Goal: Task Accomplishment & Management: Complete application form

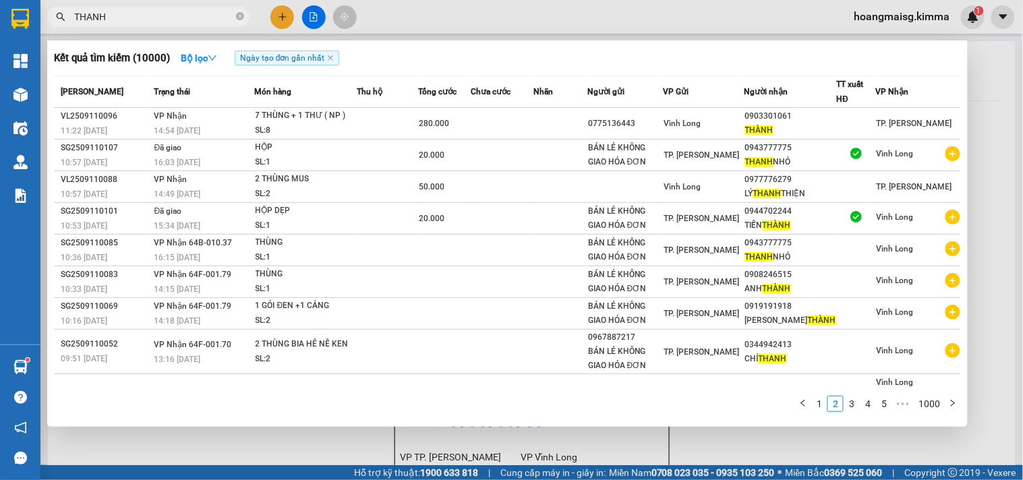
scroll to position [39, 0]
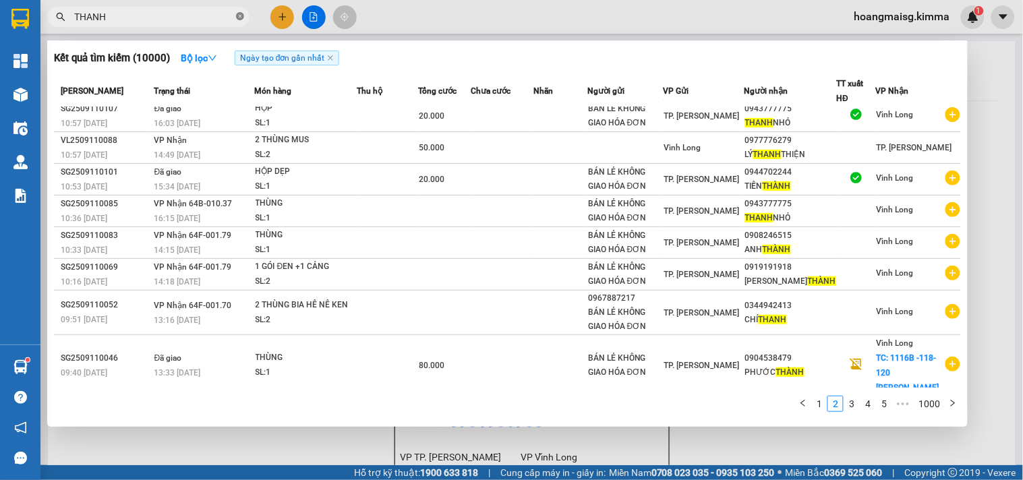
click at [239, 18] on icon "close-circle" at bounding box center [240, 16] width 8 height 8
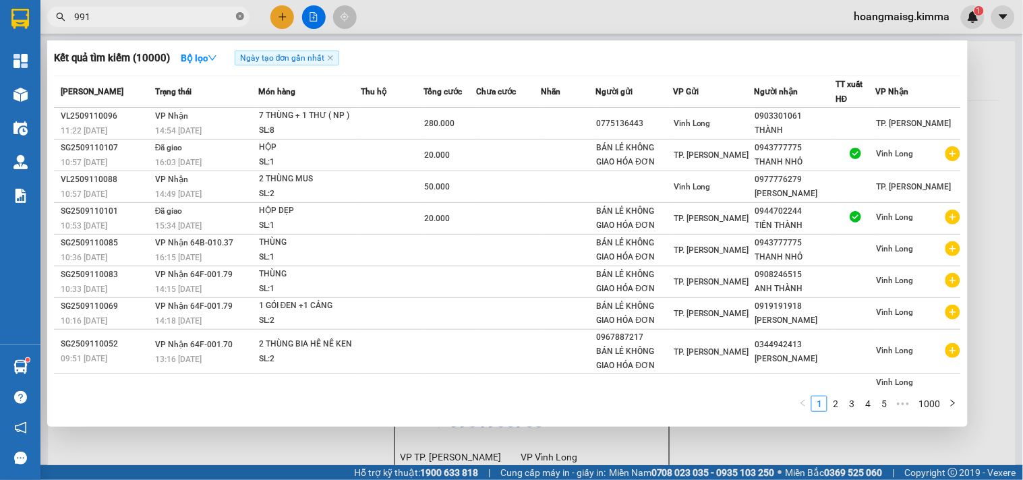
type input "9912"
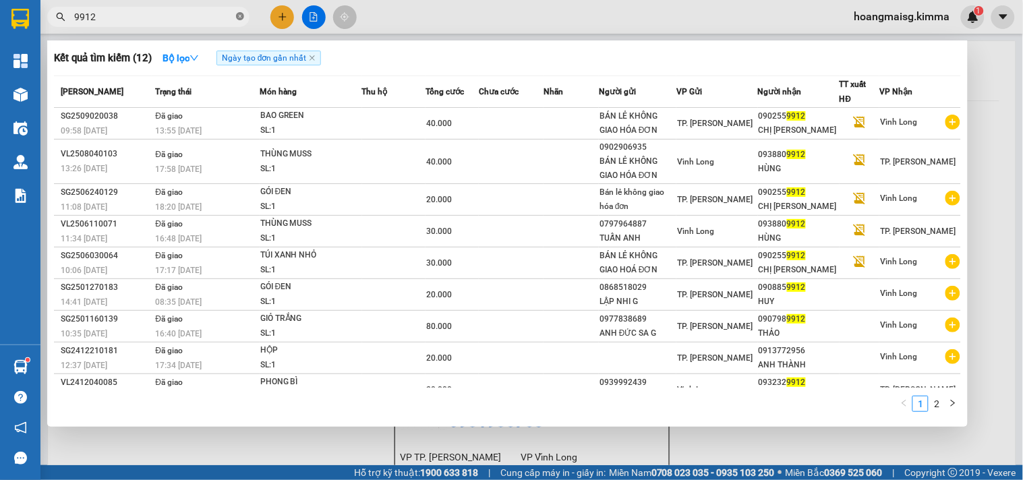
click at [239, 22] on span at bounding box center [240, 17] width 8 height 13
type input "0902549912"
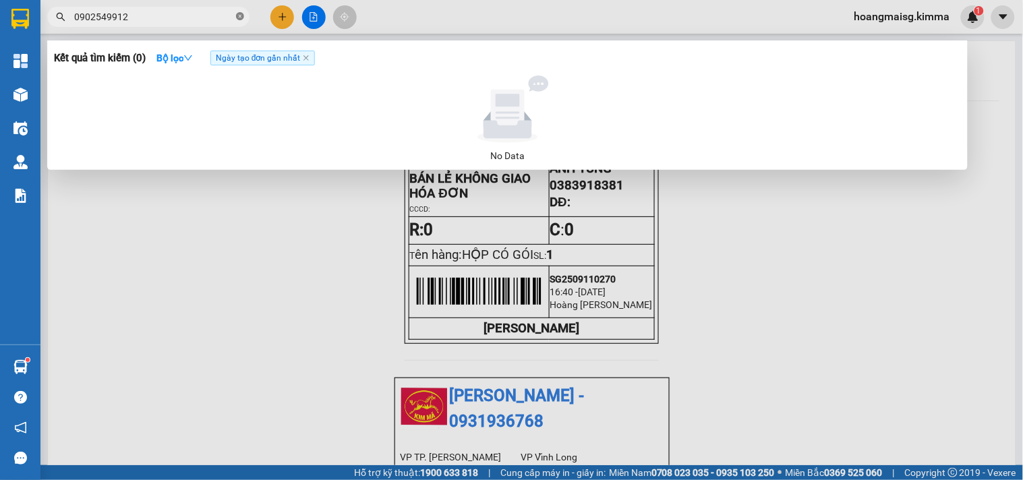
click at [239, 18] on icon "close-circle" at bounding box center [240, 16] width 8 height 8
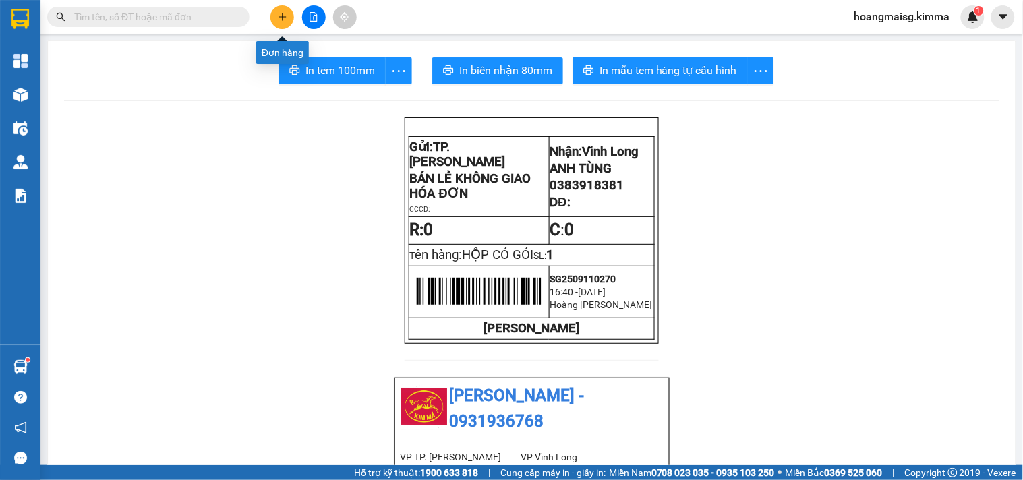
click at [286, 20] on icon "plus" at bounding box center [282, 16] width 9 height 9
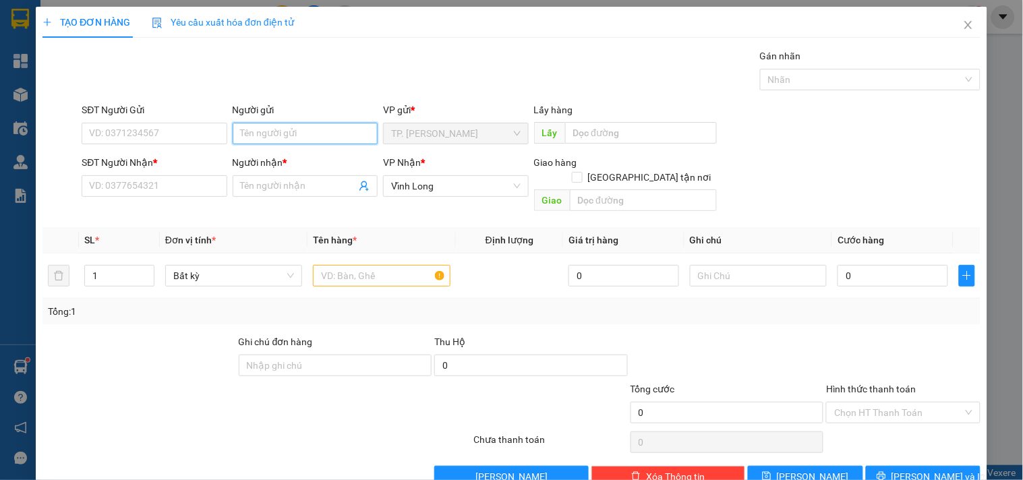
click at [299, 135] on input "Người gửi" at bounding box center [305, 134] width 145 height 22
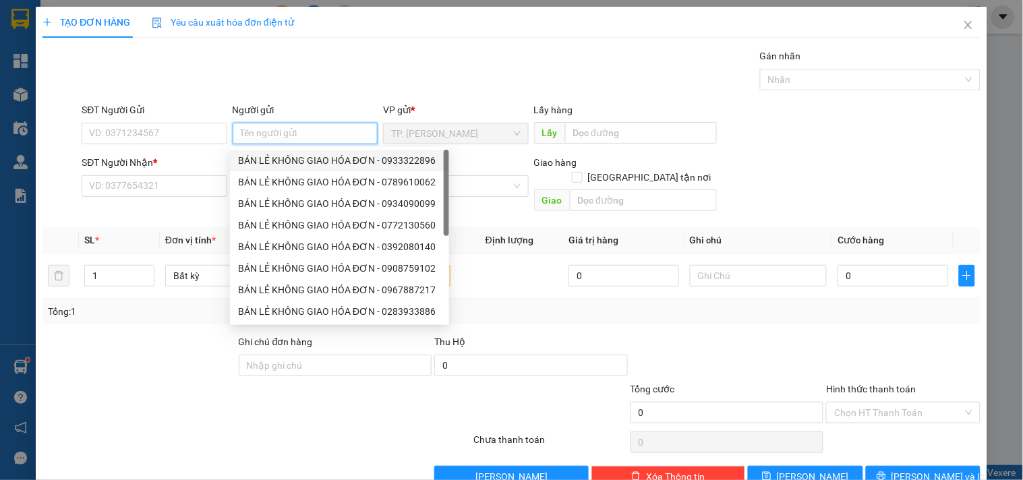
drag, startPoint x: 308, startPoint y: 155, endPoint x: 198, endPoint y: 146, distance: 109.7
click at [306, 155] on div "BÁN LẺ KHÔNG GIAO HÓA ĐƠN - 0933322896" at bounding box center [339, 160] width 203 height 15
type input "0933322896"
type input "BÁN LẺ KHÔNG GIAO HÓA ĐƠN"
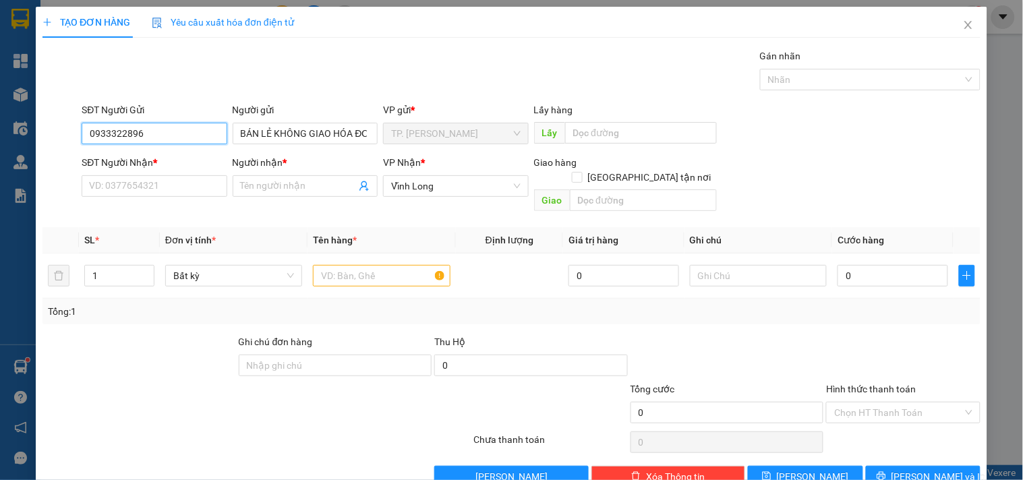
drag, startPoint x: 190, startPoint y: 140, endPoint x: 35, endPoint y: 84, distance: 165.0
click at [0, 84] on div "TẠO ĐƠN HÀNG Yêu cầu xuất hóa đơn điện tử Transit Pickup Surcharge Ids Transit …" at bounding box center [511, 240] width 1023 height 480
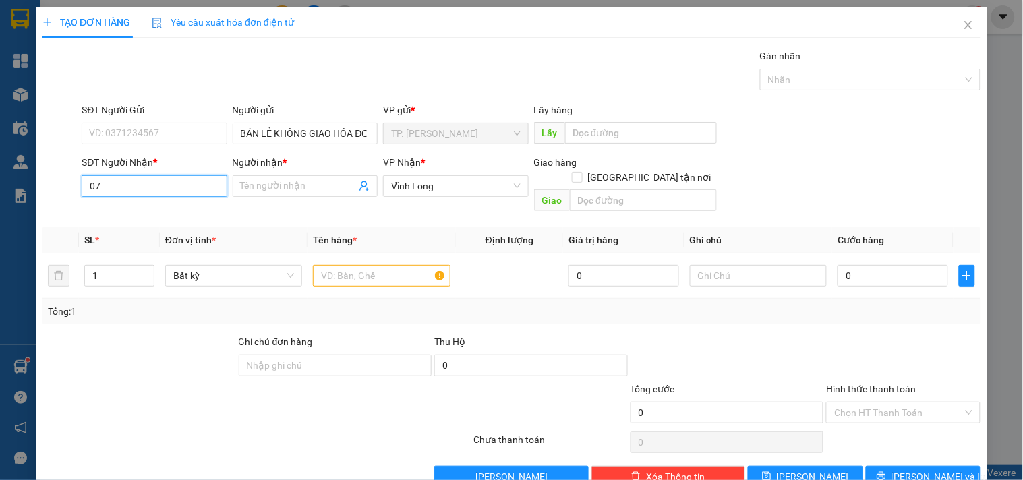
type input "0"
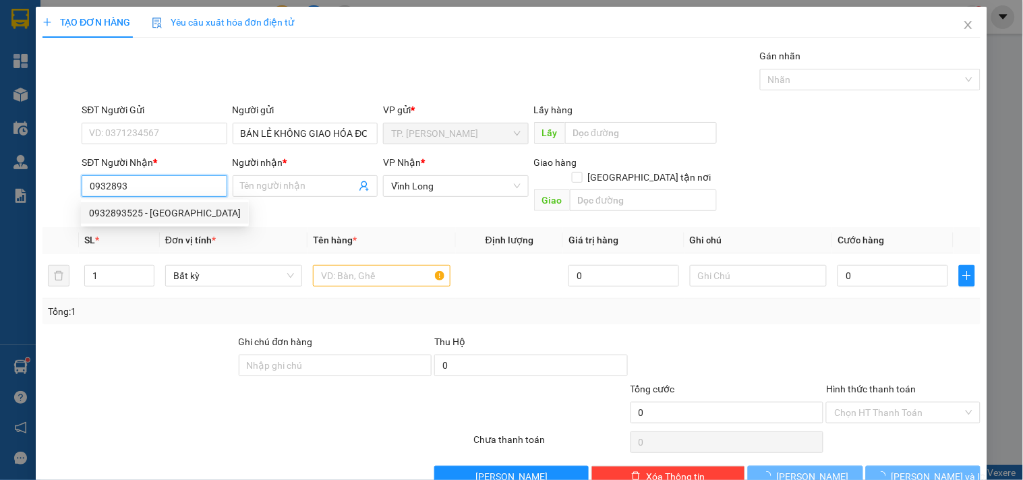
type input "0932893525"
type input "[PERSON_NAME]"
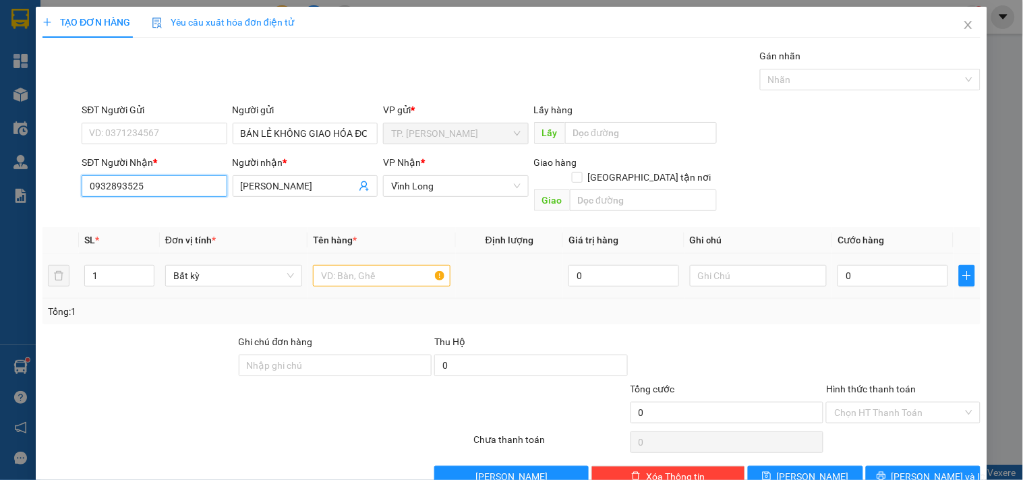
type input "0932893525"
click at [366, 262] on div at bounding box center [381, 275] width 137 height 27
click at [381, 267] on input "text" at bounding box center [381, 276] width 137 height 22
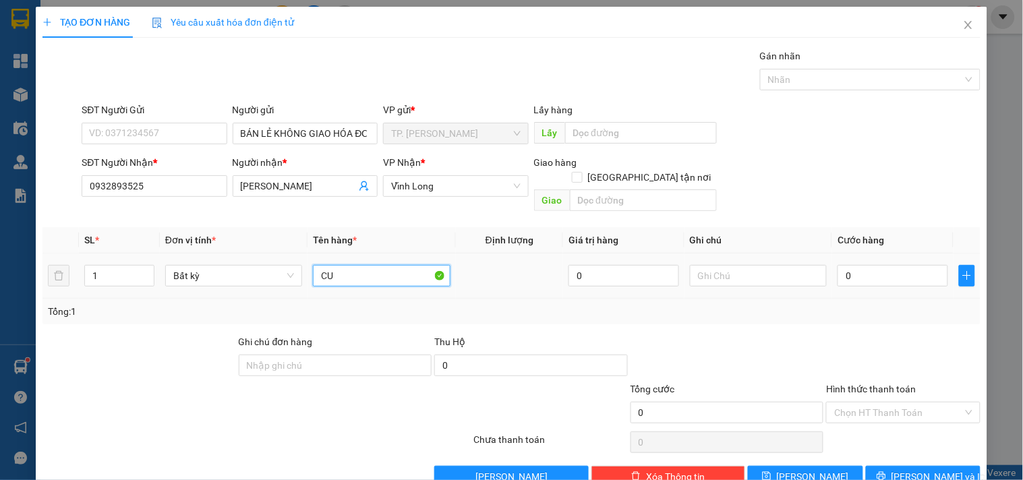
type input "C"
type input "O"
type input "Ô"
type input "ỐNG TRÒN DÀI"
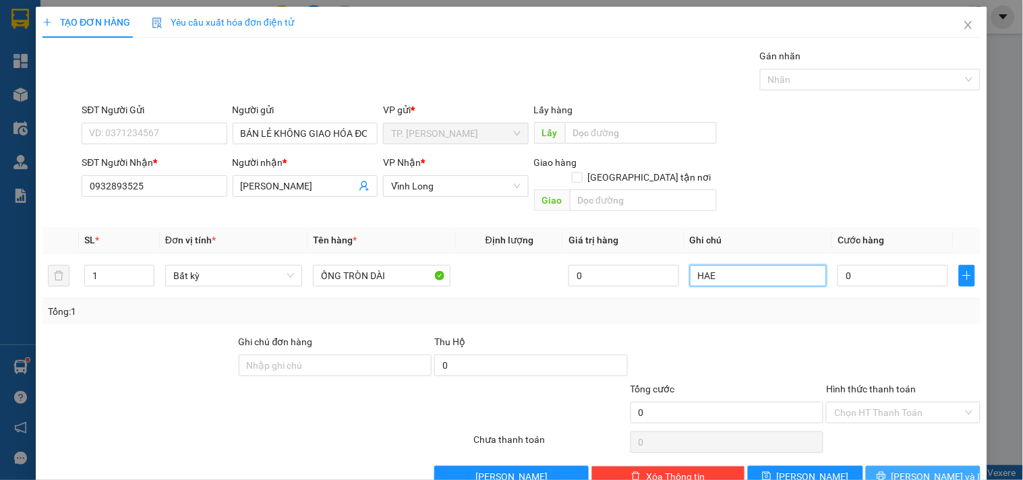
type input "HAE"
click at [955, 466] on button "[PERSON_NAME] và In" at bounding box center [923, 477] width 115 height 22
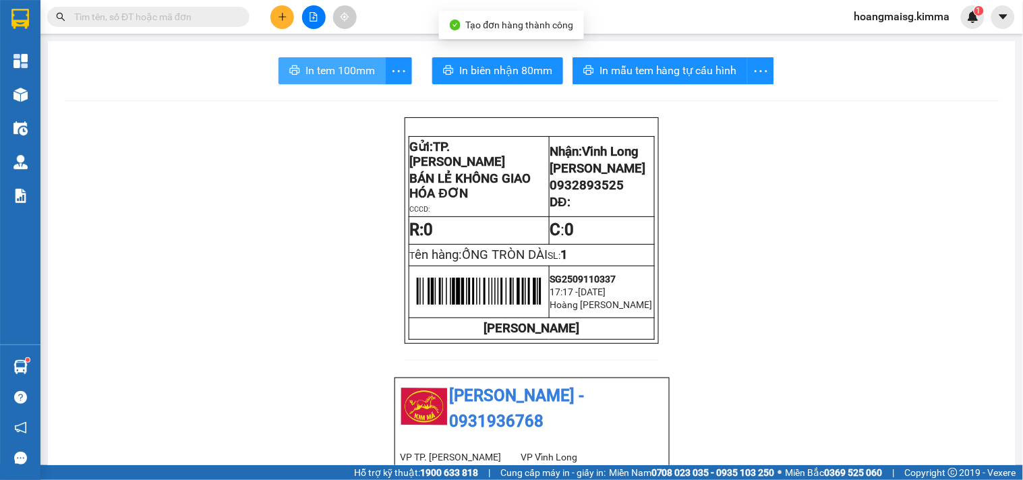
click at [308, 70] on span "In tem 100mm" at bounding box center [340, 70] width 69 height 17
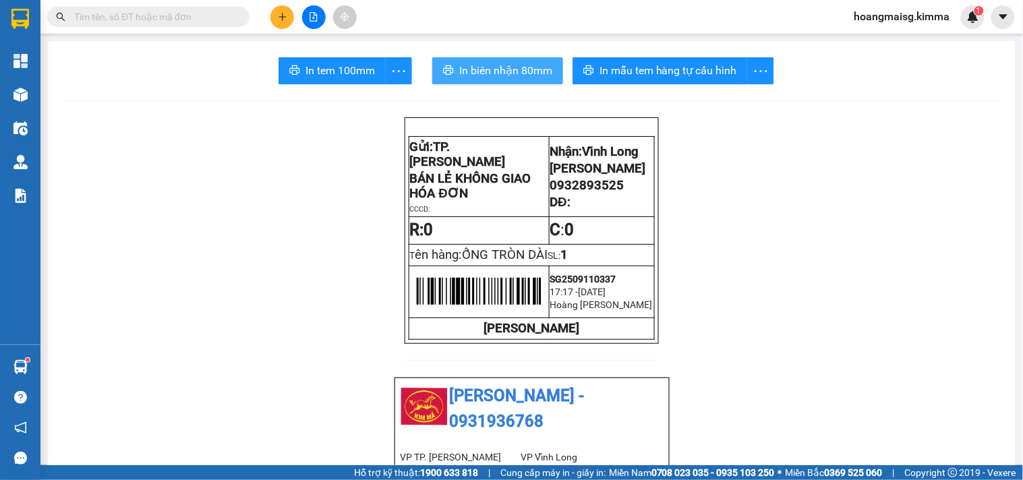
click at [492, 77] on span "In biên nhận 80mm" at bounding box center [505, 70] width 93 height 17
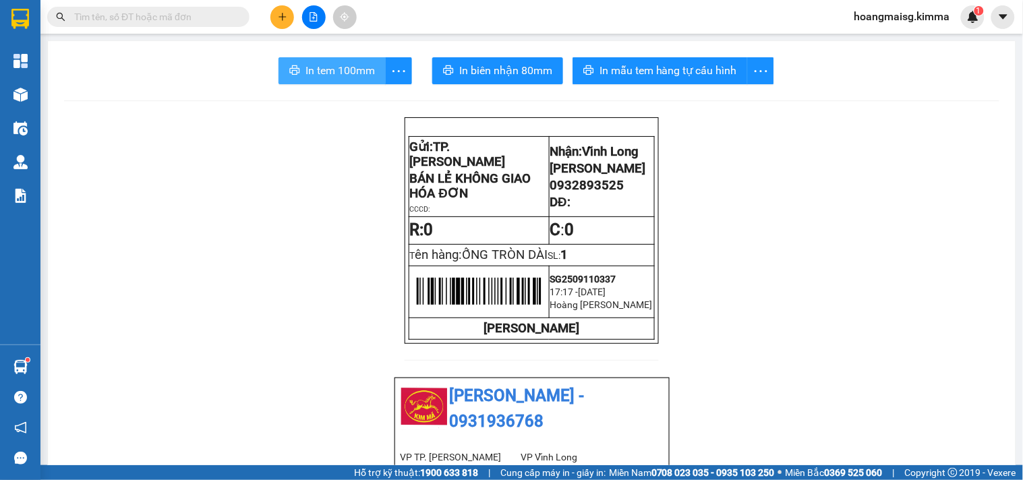
click at [336, 72] on span "In tem 100mm" at bounding box center [340, 70] width 69 height 17
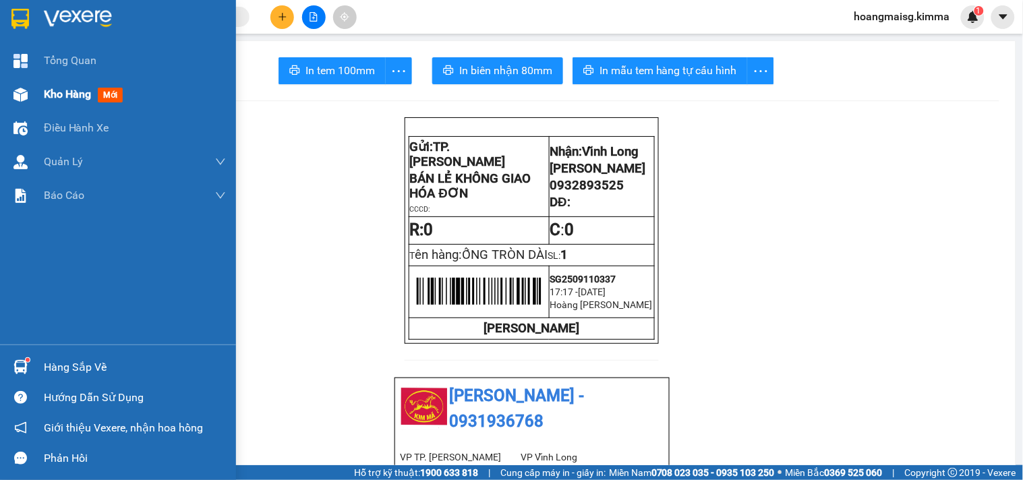
click at [42, 88] on div "Kho hàng mới" at bounding box center [118, 95] width 236 height 34
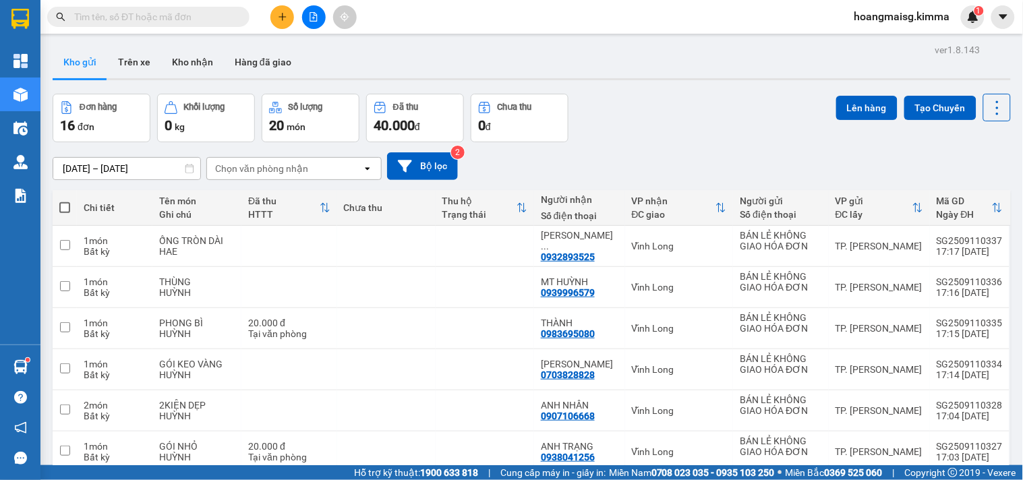
click at [142, 22] on input "text" at bounding box center [153, 16] width 159 height 15
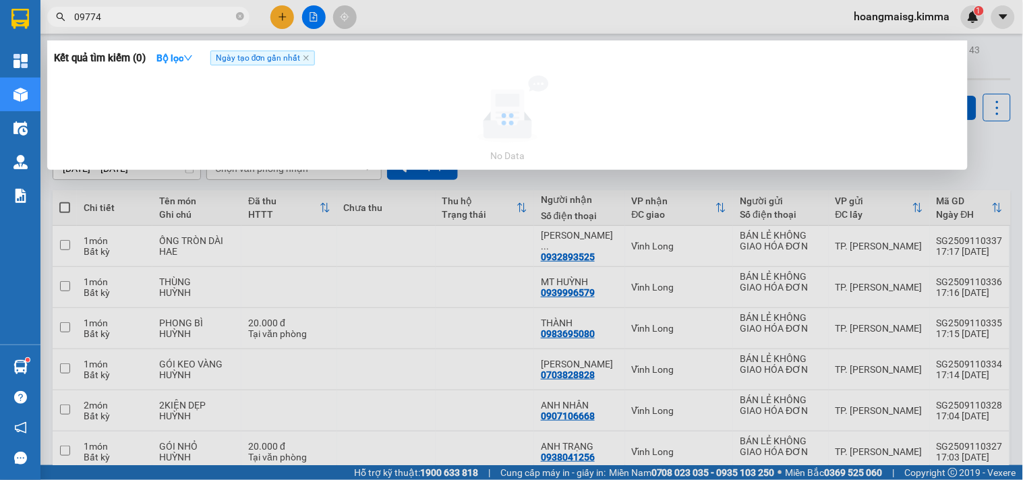
type input "097745"
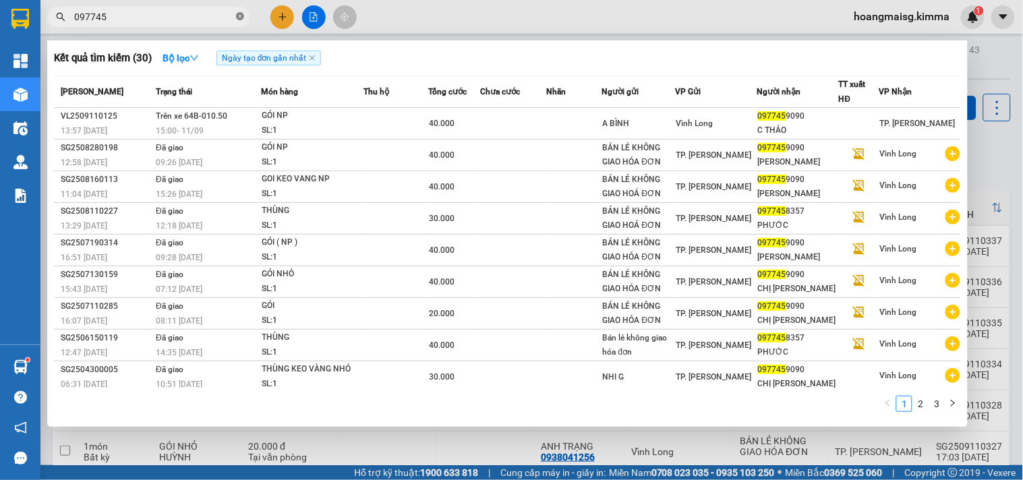
click at [238, 14] on icon "close-circle" at bounding box center [240, 16] width 8 height 8
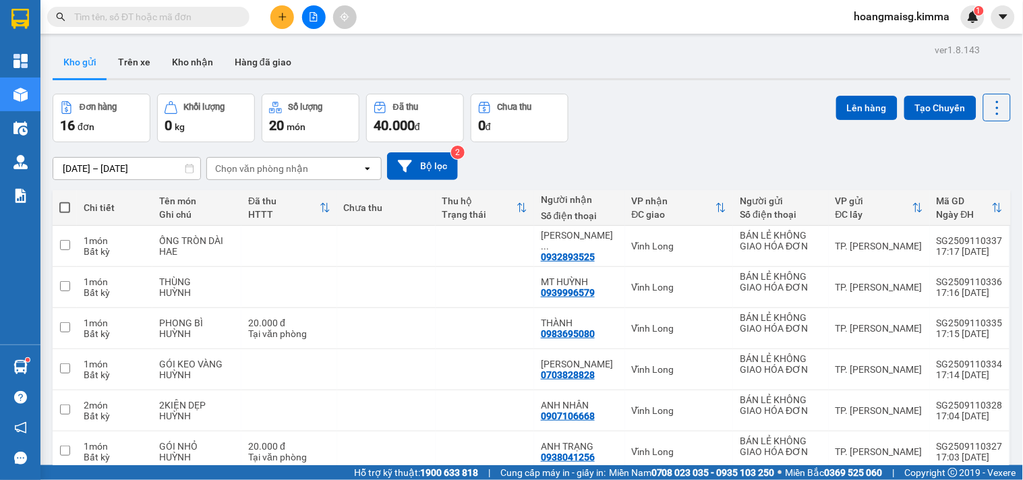
click at [280, 19] on icon "plus" at bounding box center [282, 16] width 9 height 9
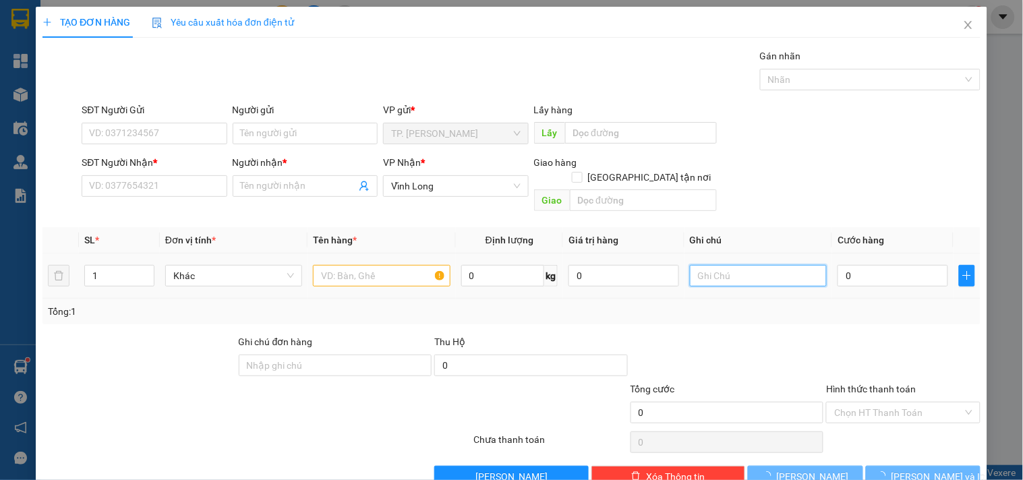
click at [756, 265] on input "text" at bounding box center [758, 276] width 137 height 22
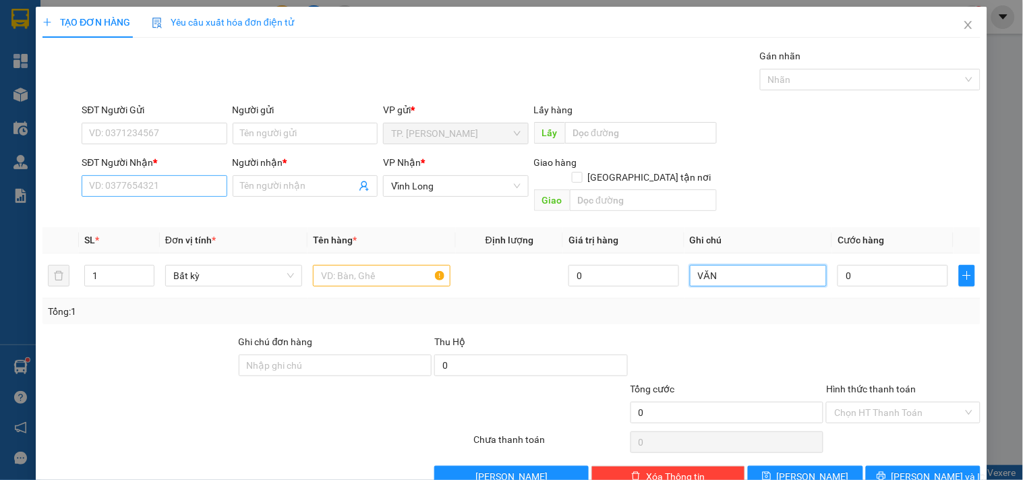
type input "VĂN"
click at [157, 176] on input "SĐT Người Nhận *" at bounding box center [154, 186] width 145 height 22
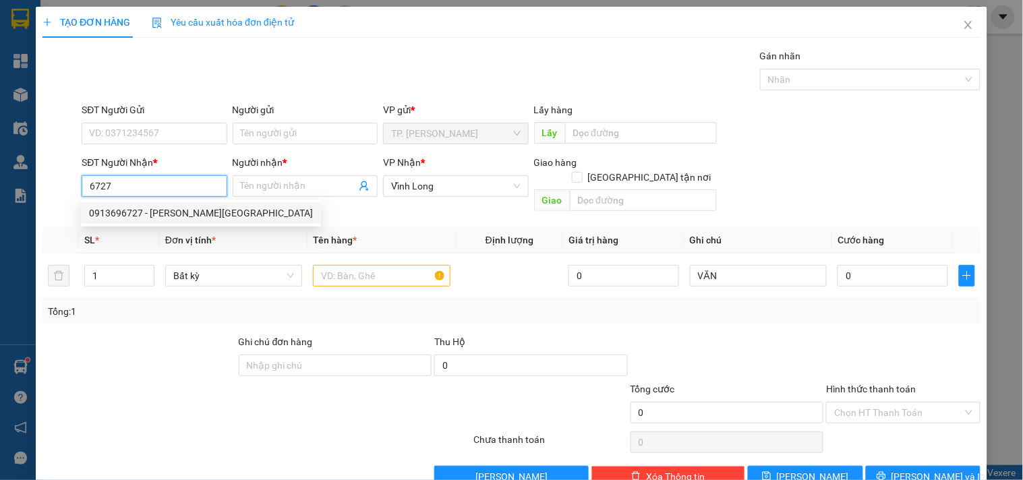
click at [171, 206] on div "0913696727 - [PERSON_NAME][GEOGRAPHIC_DATA]" at bounding box center [201, 213] width 224 height 15
type input "0913696727"
type input "QUỐC HUY"
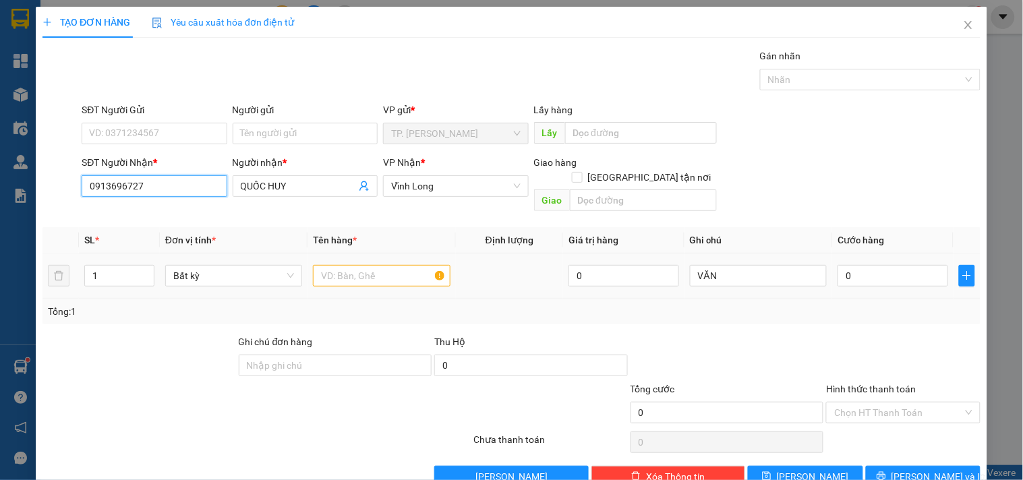
type input "0913696727"
click at [356, 265] on input "text" at bounding box center [381, 276] width 137 height 22
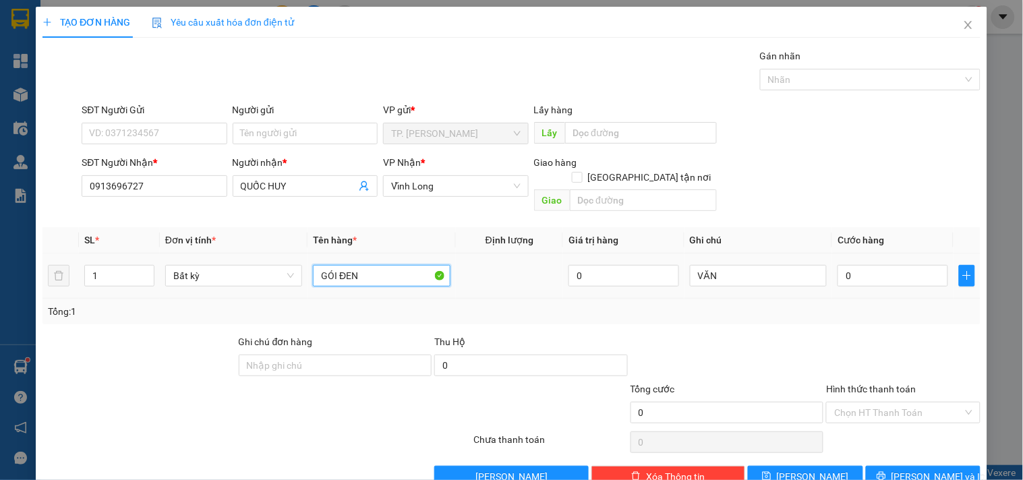
type input "GÓI ĐEN"
click at [275, 130] on input "Người gửi" at bounding box center [305, 134] width 145 height 22
type input "B"
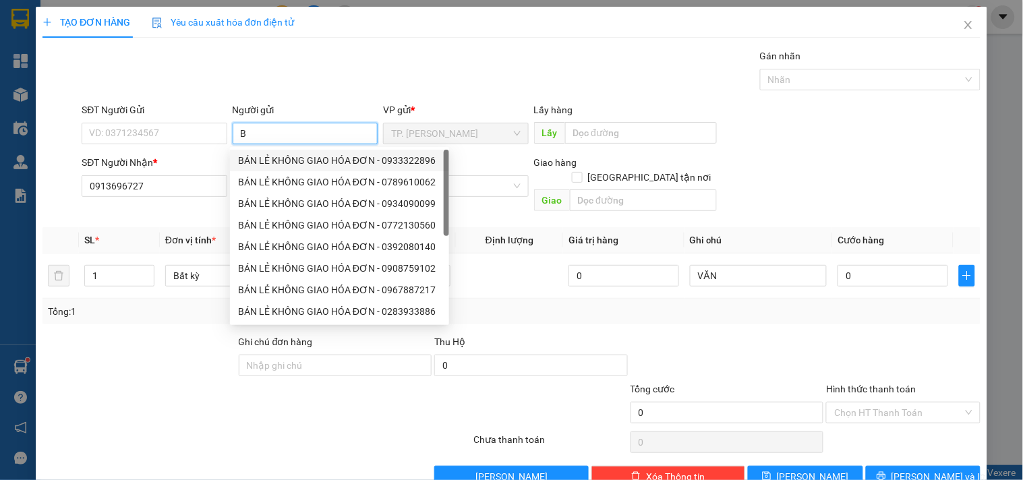
drag, startPoint x: 287, startPoint y: 156, endPoint x: 204, endPoint y: 144, distance: 83.2
click at [286, 157] on div "BÁN LẺ KHÔNG GIAO HÓA ĐƠN - 0933322896" at bounding box center [339, 160] width 203 height 15
type input "0933322896"
type input "BÁN LẺ KHÔNG GIAO HÓA ĐƠN"
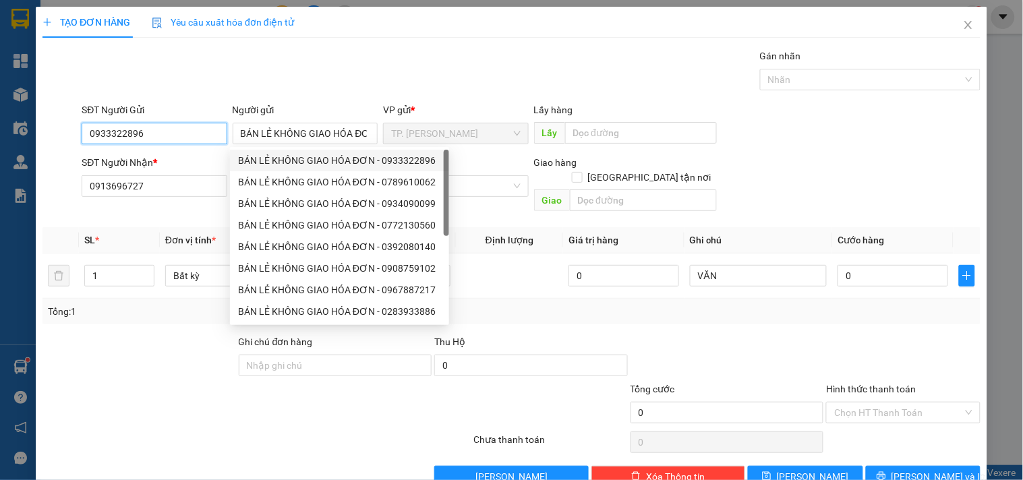
click at [199, 140] on input "0933322896" at bounding box center [154, 134] width 145 height 22
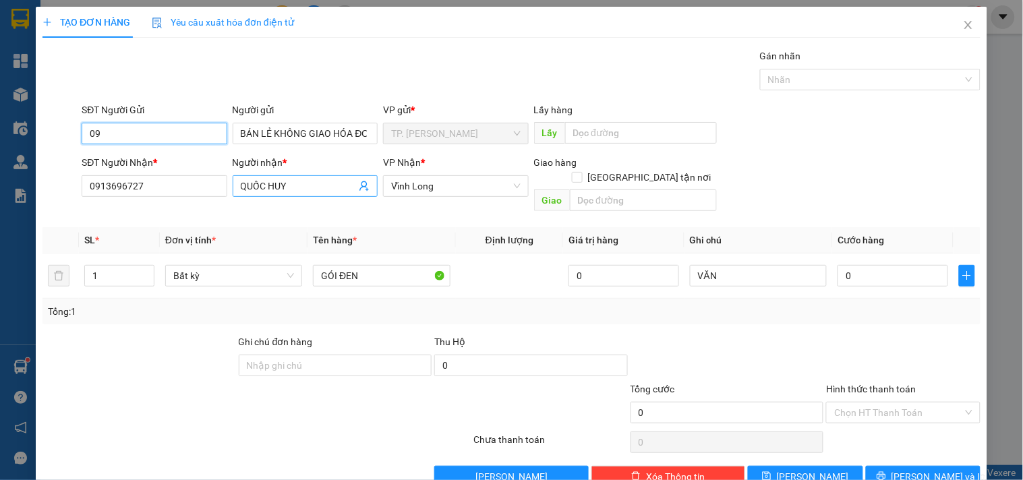
type input "0"
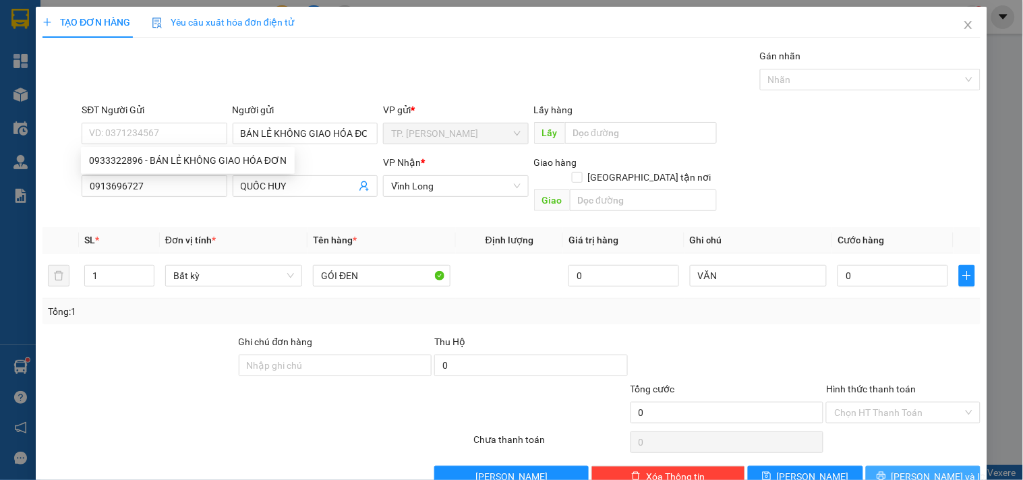
click at [890, 466] on button "[PERSON_NAME] và In" at bounding box center [923, 477] width 115 height 22
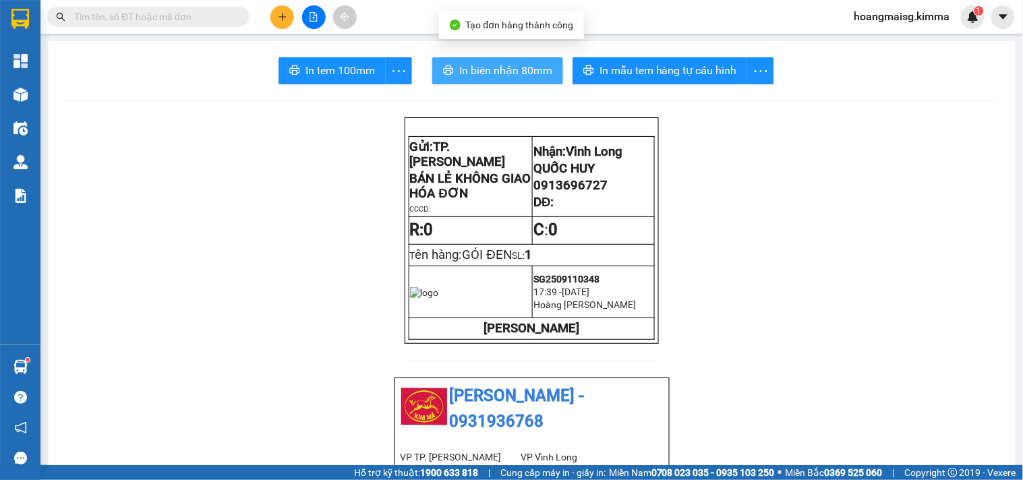
click at [484, 71] on span "In biên nhận 80mm" at bounding box center [505, 70] width 93 height 17
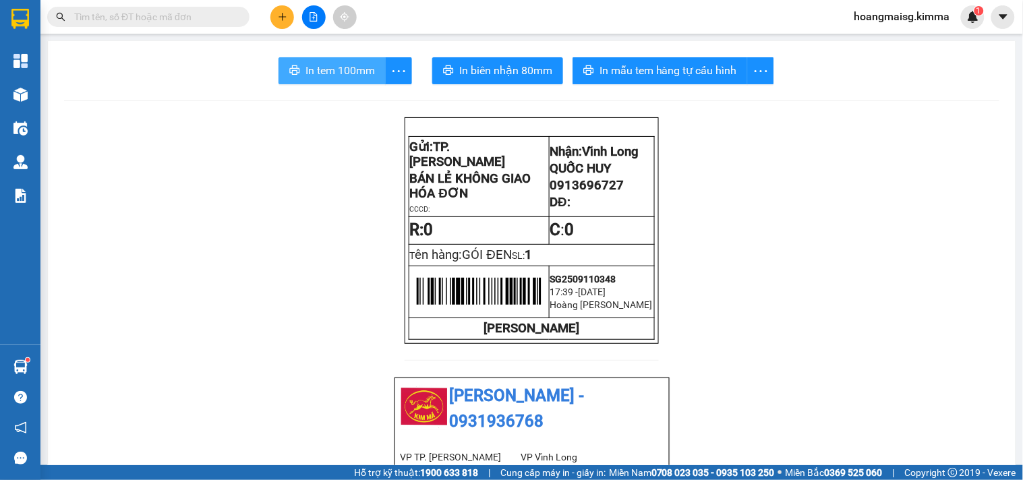
click at [340, 77] on span "In tem 100mm" at bounding box center [340, 70] width 69 height 17
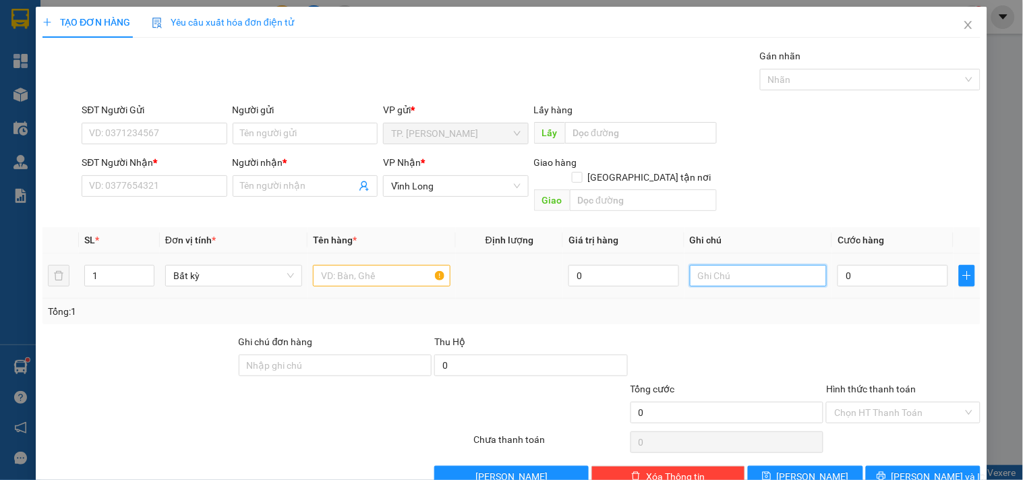
click at [727, 265] on input "text" at bounding box center [758, 276] width 137 height 22
type input "VĂN"
click at [345, 265] on input "text" at bounding box center [381, 276] width 137 height 22
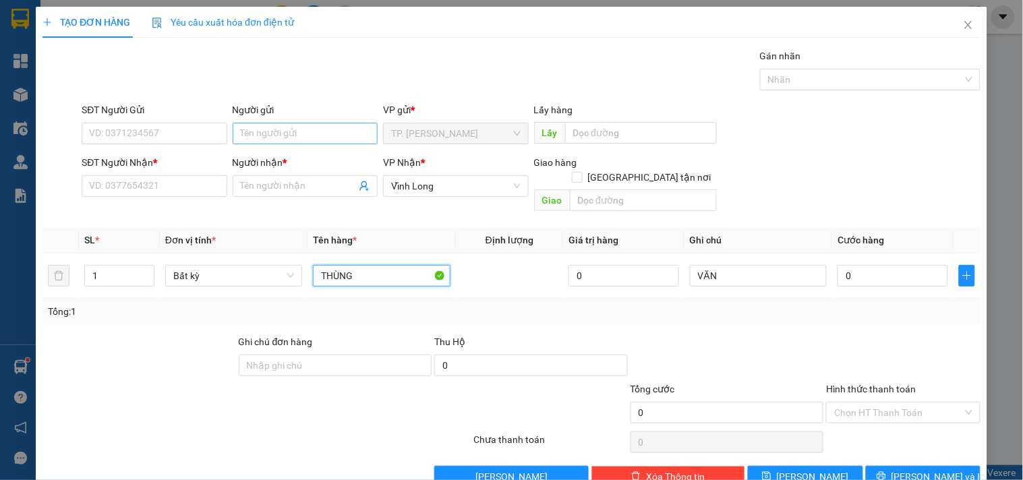
type input "THÙNG"
click at [309, 129] on input "Người gửi" at bounding box center [305, 134] width 145 height 22
type input "B"
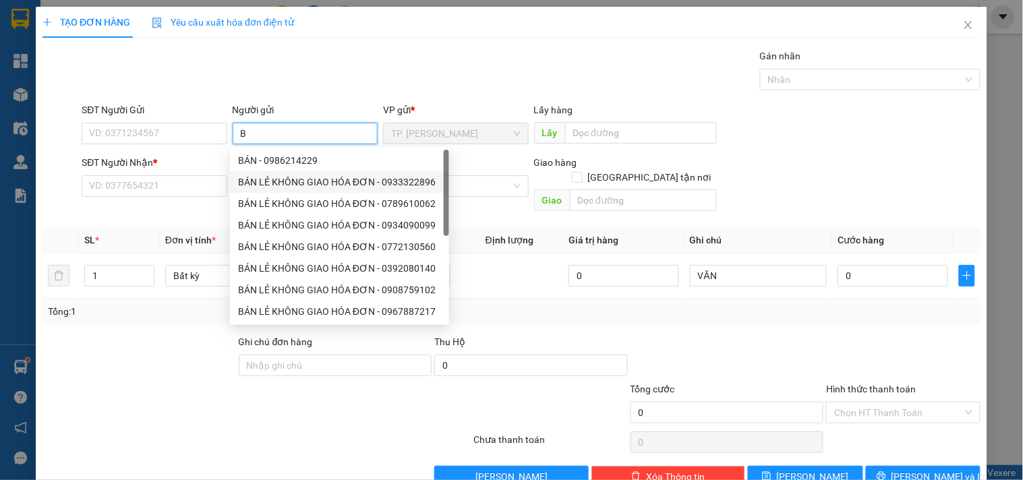
drag, startPoint x: 308, startPoint y: 177, endPoint x: 229, endPoint y: 144, distance: 84.7
click at [308, 177] on div "BÁN LẺ KHÔNG GIAO HÓA ĐƠN - 0933322896" at bounding box center [339, 182] width 203 height 15
type input "0933322896"
type input "BÁN LẺ KHÔNG GIAO HÓA ĐƠN"
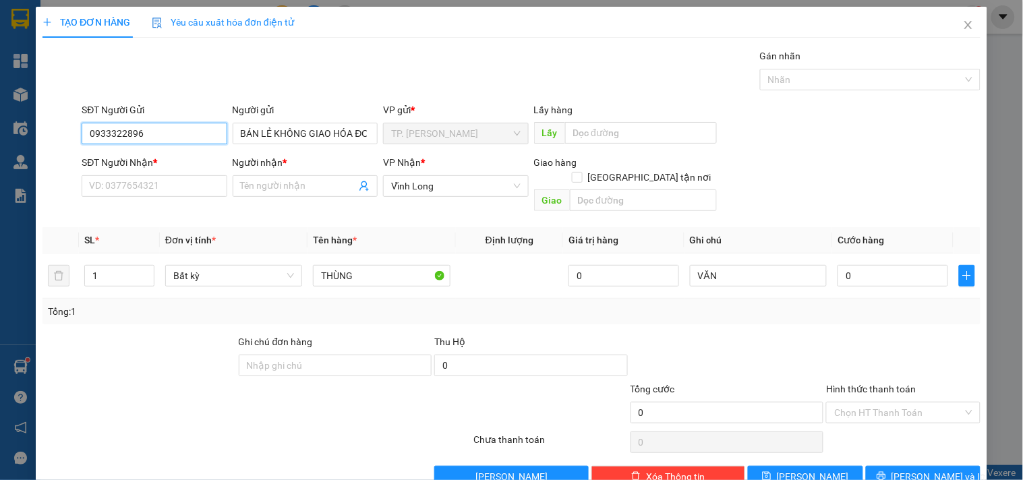
click at [192, 132] on input "0933322896" at bounding box center [154, 134] width 145 height 22
type input "0"
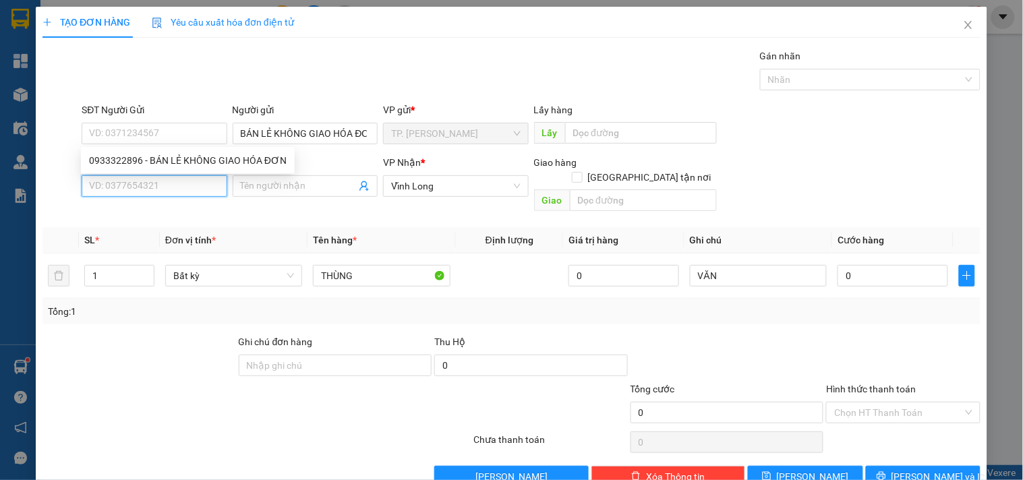
click at [145, 187] on input "SĐT Người Nhận *" at bounding box center [154, 186] width 145 height 22
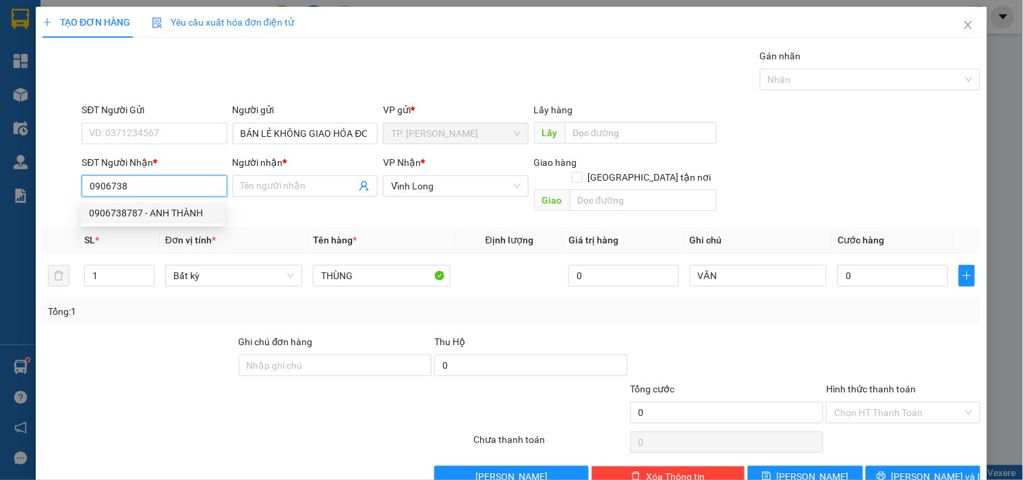
click at [154, 210] on div "0906738787 - ANH THÀNH" at bounding box center [152, 213] width 127 height 15
type input "0906738787"
type input "ANH THÀNH"
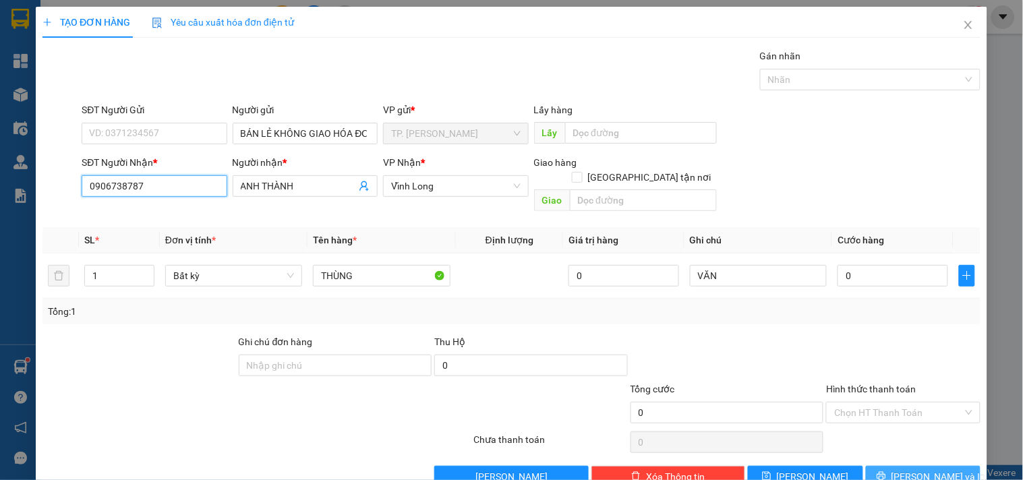
type input "0906738787"
click at [894, 466] on button "[PERSON_NAME] và In" at bounding box center [923, 477] width 115 height 22
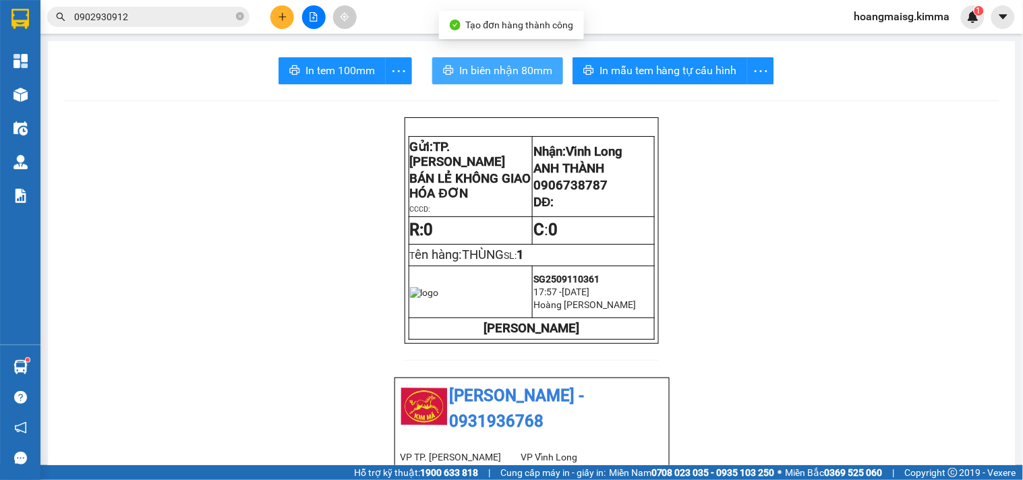
click at [492, 65] on span "In biên nhận 80mm" at bounding box center [505, 70] width 93 height 17
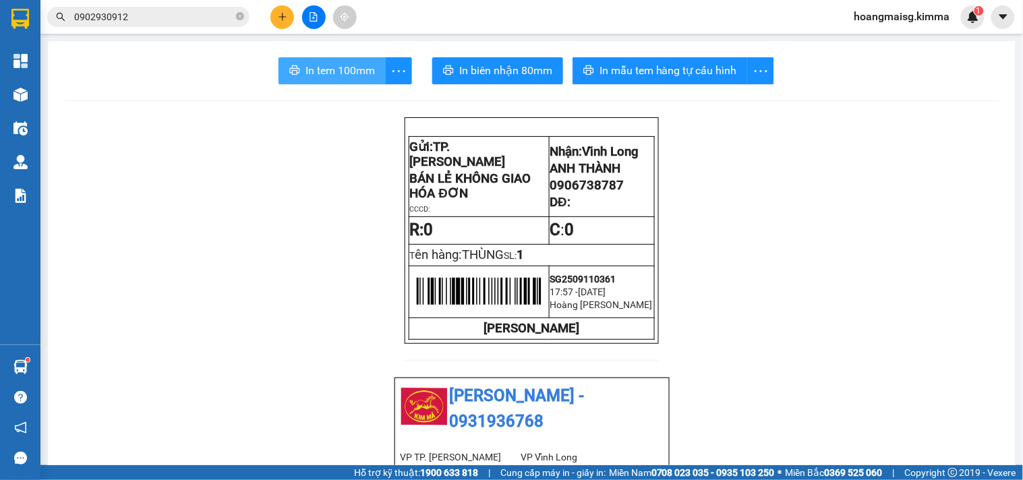
click at [324, 61] on button "In tem 100mm" at bounding box center [332, 70] width 107 height 27
click at [325, 64] on span "In tem 100mm" at bounding box center [340, 70] width 69 height 17
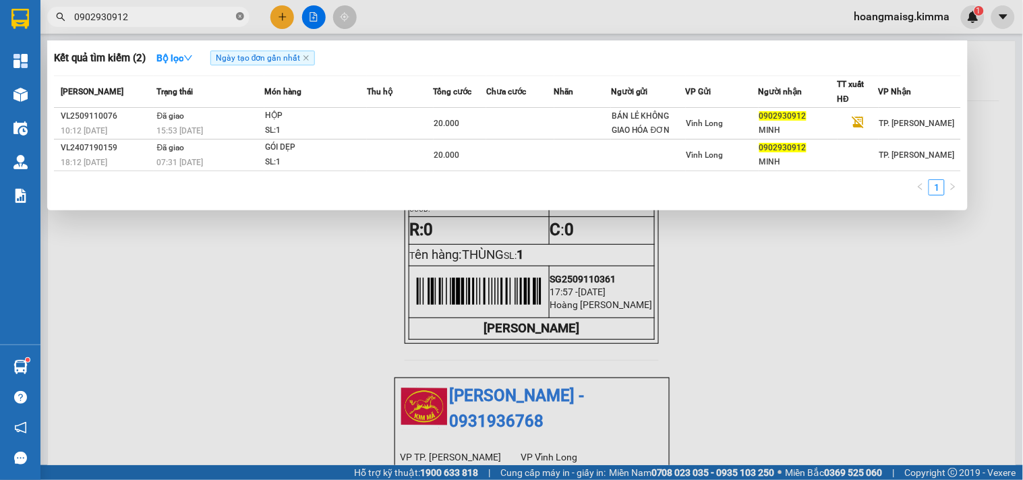
click at [239, 18] on icon "close-circle" at bounding box center [240, 16] width 8 height 8
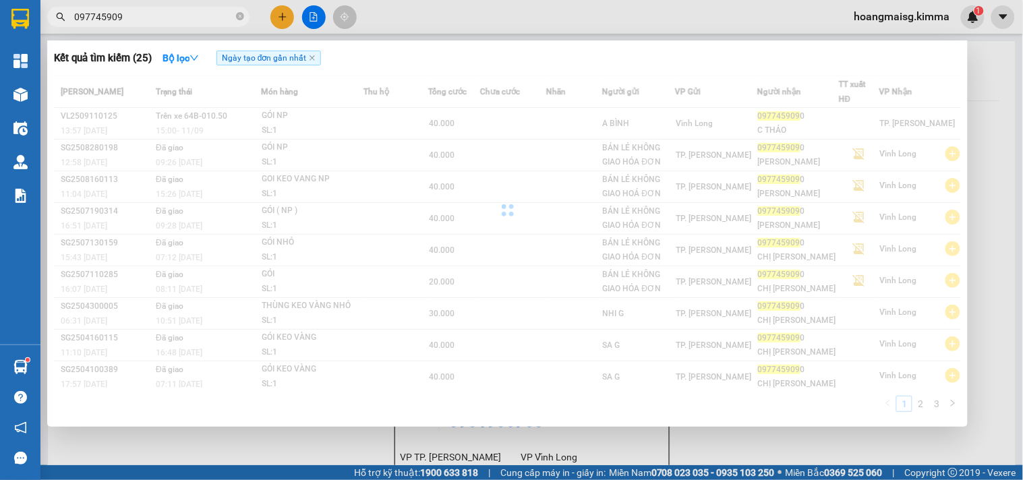
type input "0977459090"
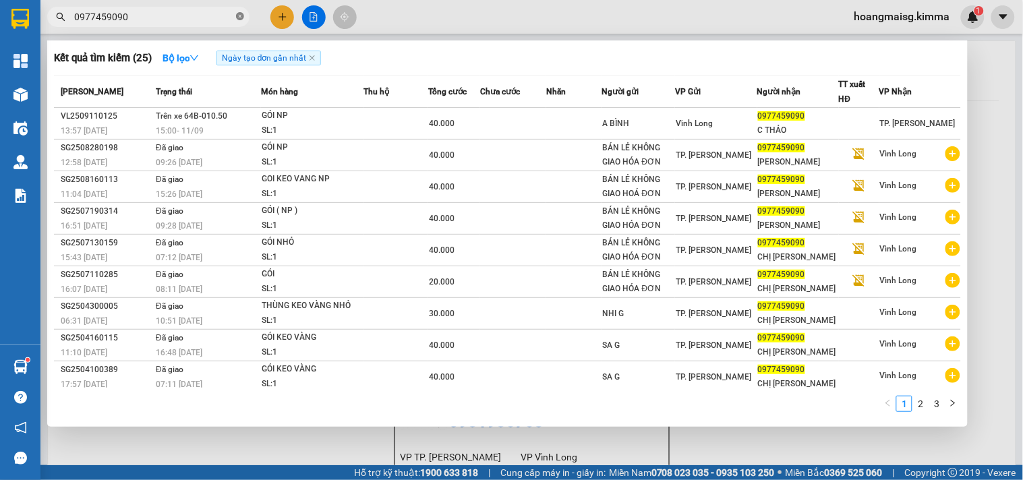
click at [243, 13] on icon "close-circle" at bounding box center [240, 16] width 8 height 8
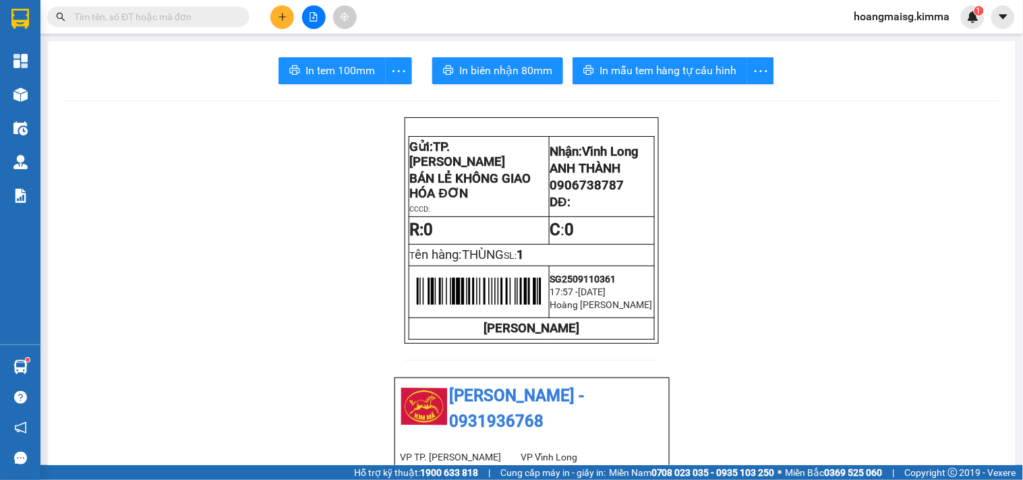
click at [186, 18] on input "text" at bounding box center [153, 16] width 159 height 15
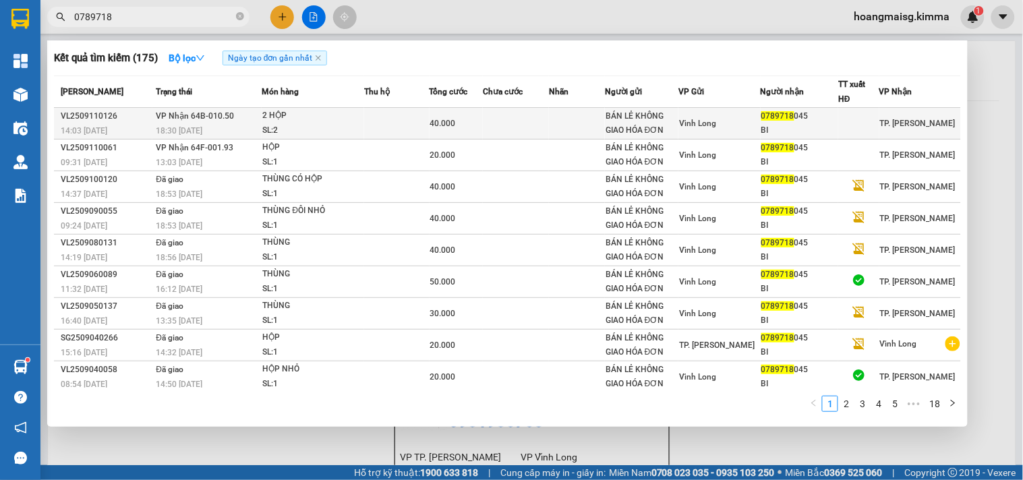
type input "0789718"
click at [320, 122] on div "2 HỘP" at bounding box center [312, 116] width 101 height 15
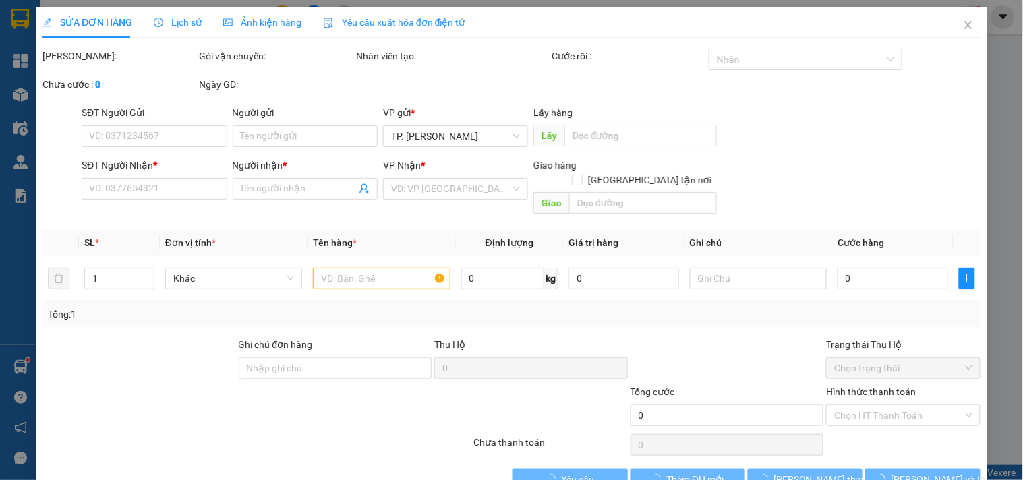
type input "BÁN LẺ KHÔNG GIAO HÓA ĐƠN"
type input "0789718045"
type input "BI"
type input "40.000"
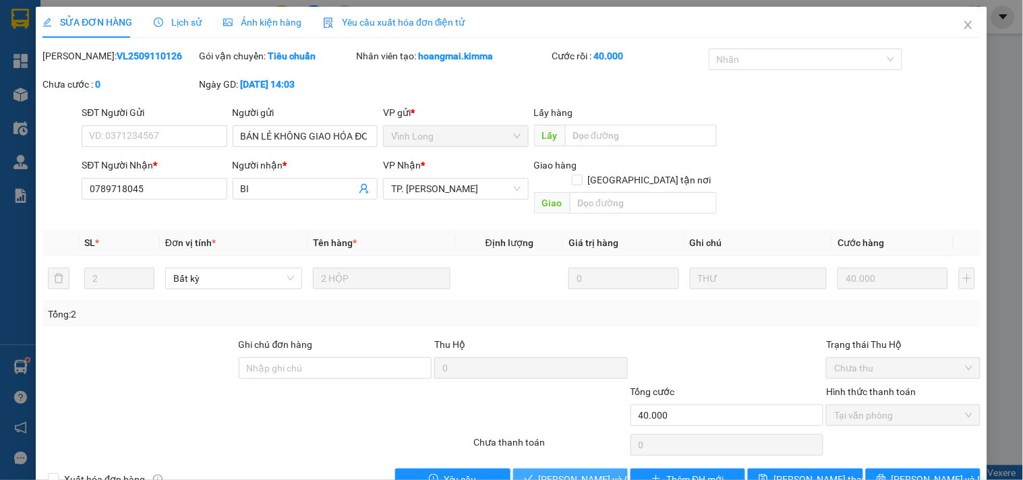
click at [569, 472] on span "Lưu và Giao hàng" at bounding box center [604, 479] width 130 height 15
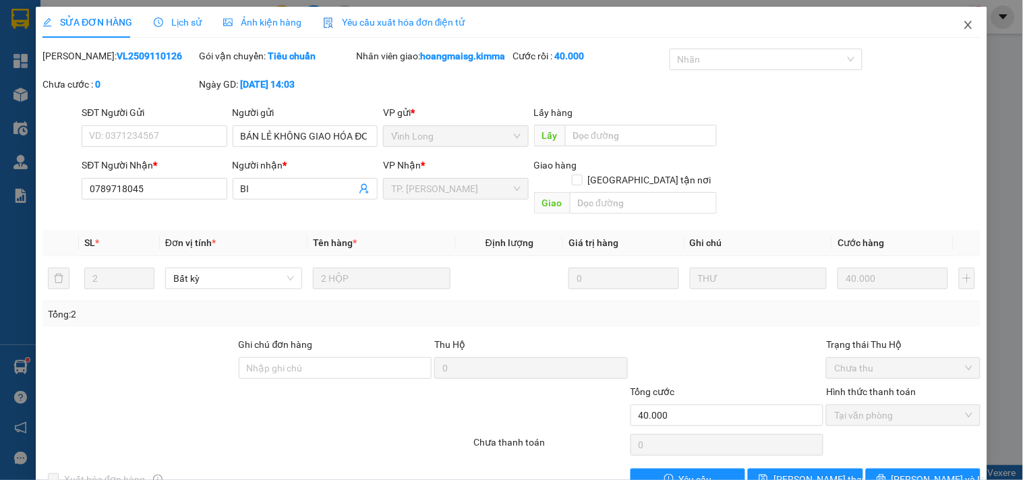
click at [963, 22] on icon "close" at bounding box center [968, 25] width 11 height 11
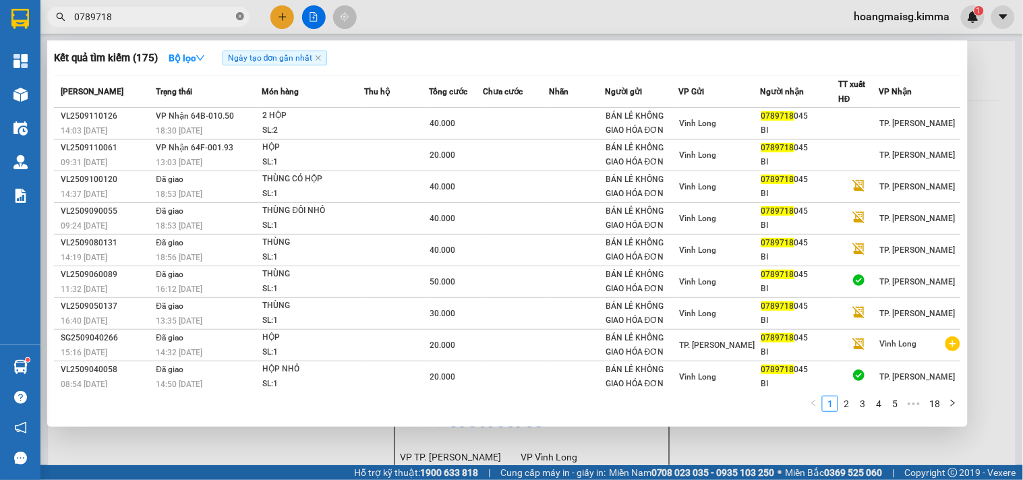
click at [238, 18] on icon "close-circle" at bounding box center [240, 16] width 8 height 8
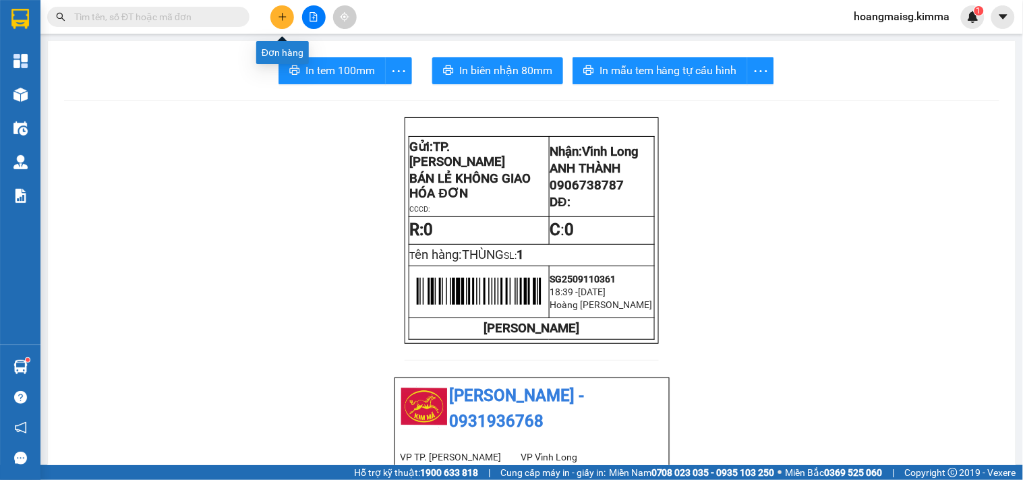
click at [279, 12] on icon "plus" at bounding box center [282, 16] width 9 height 9
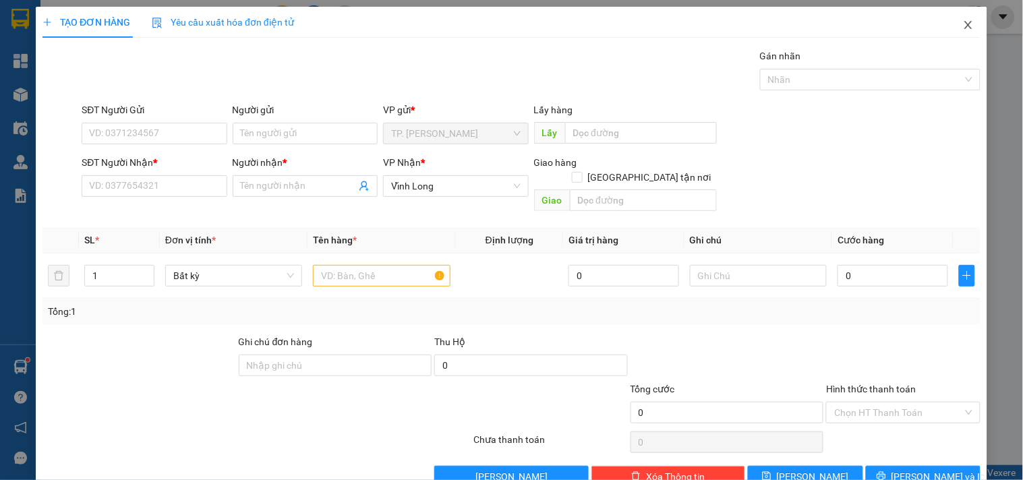
click at [965, 22] on icon "close" at bounding box center [968, 25] width 7 height 8
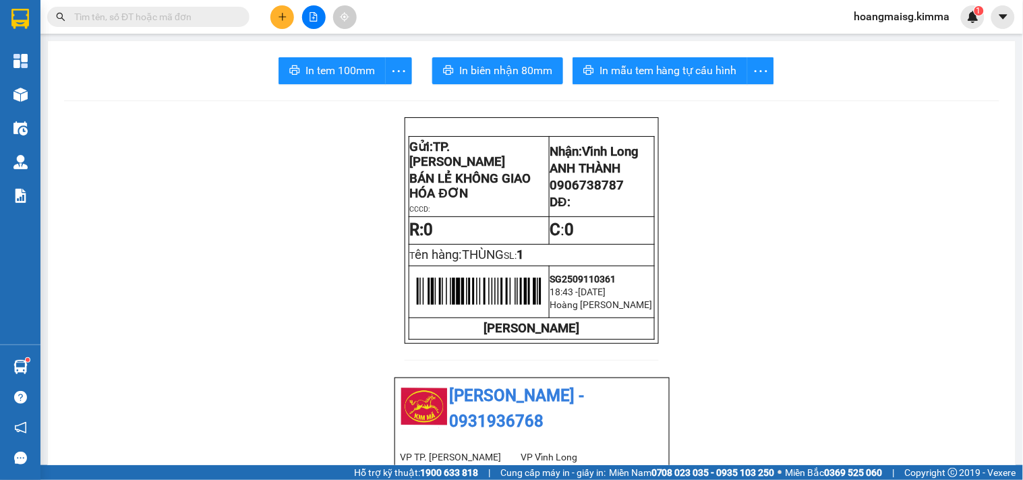
click at [143, 20] on input "text" at bounding box center [153, 16] width 159 height 15
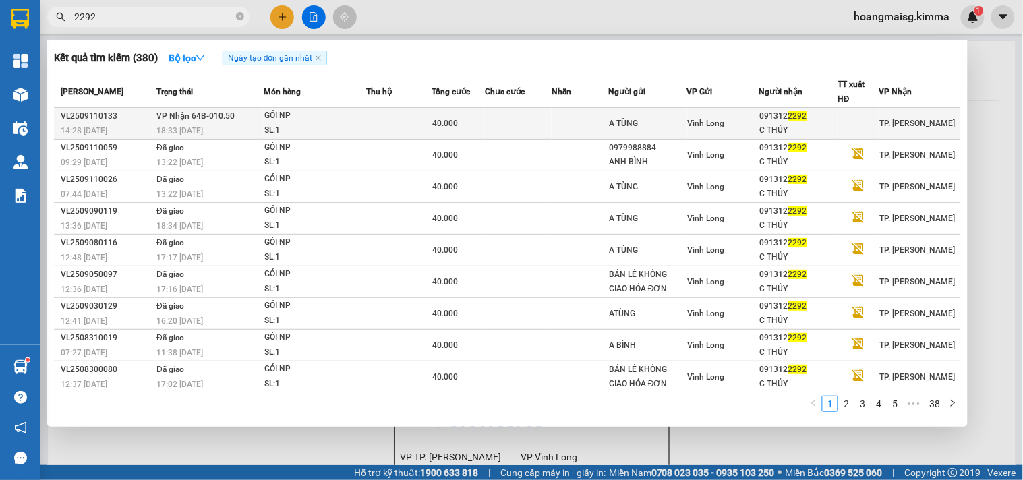
type input "2292"
click at [367, 124] on td at bounding box center [398, 124] width 65 height 32
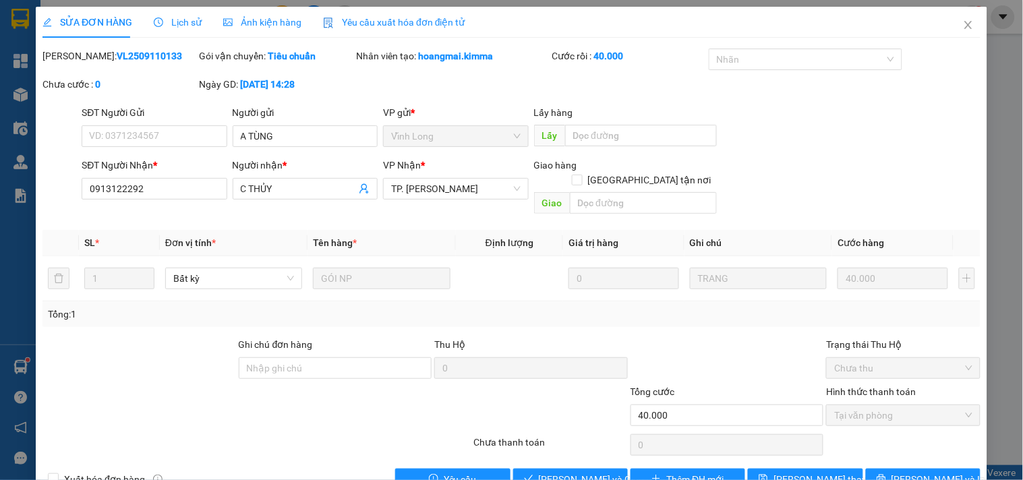
click at [300, 340] on div "Ghi chú đơn hàng" at bounding box center [336, 347] width 194 height 20
click at [305, 358] on input "Ghi chú đơn hàng" at bounding box center [336, 369] width 194 height 22
type input "SAM"
click at [573, 472] on span "Lưu và Giao hàng" at bounding box center [604, 479] width 130 height 15
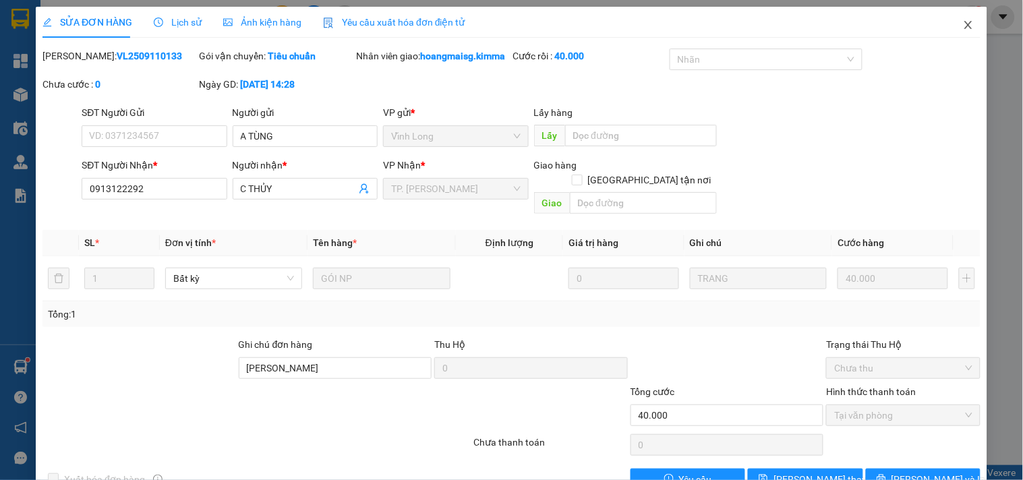
click at [963, 25] on icon "close" at bounding box center [968, 25] width 11 height 11
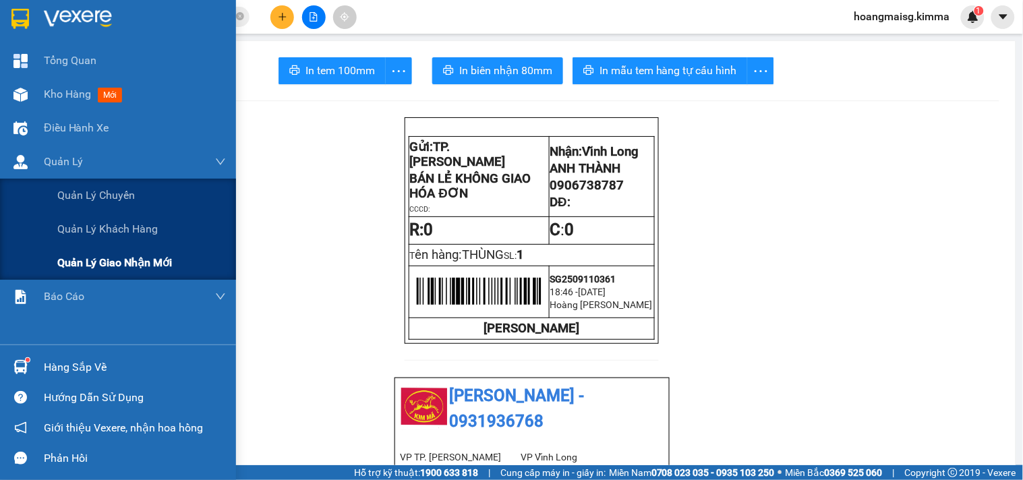
click at [108, 261] on span "Quản lý giao nhận mới" at bounding box center [114, 262] width 115 height 17
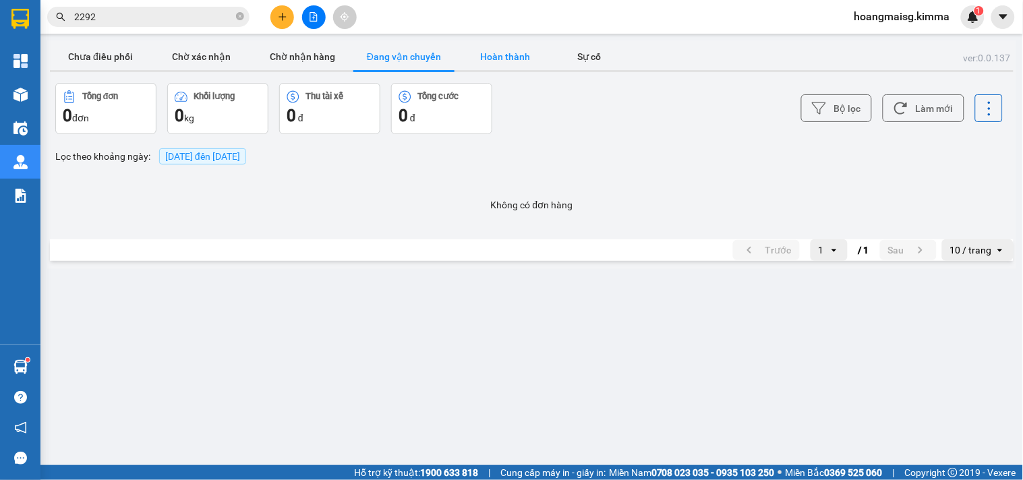
click at [497, 58] on button "Hoàn thành" at bounding box center [505, 56] width 101 height 27
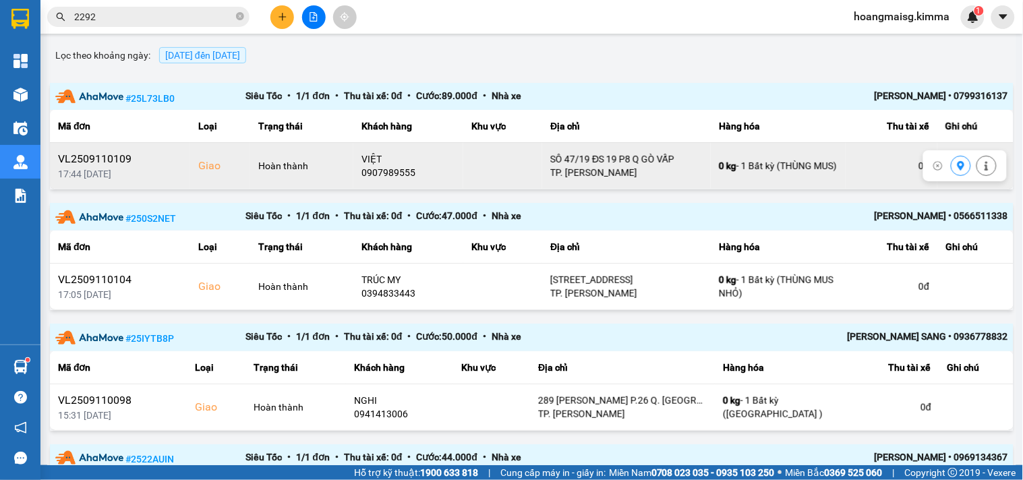
scroll to position [75, 0]
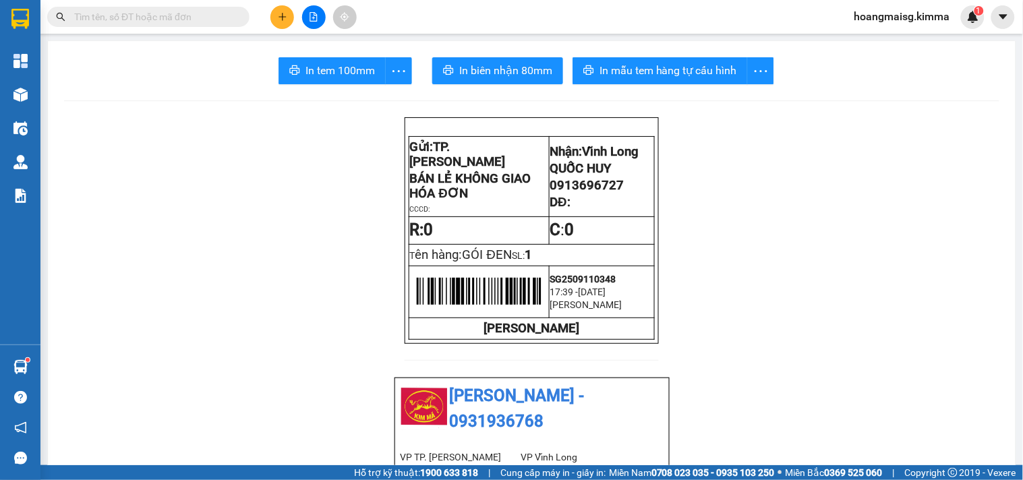
click at [161, 17] on input "text" at bounding box center [153, 16] width 159 height 15
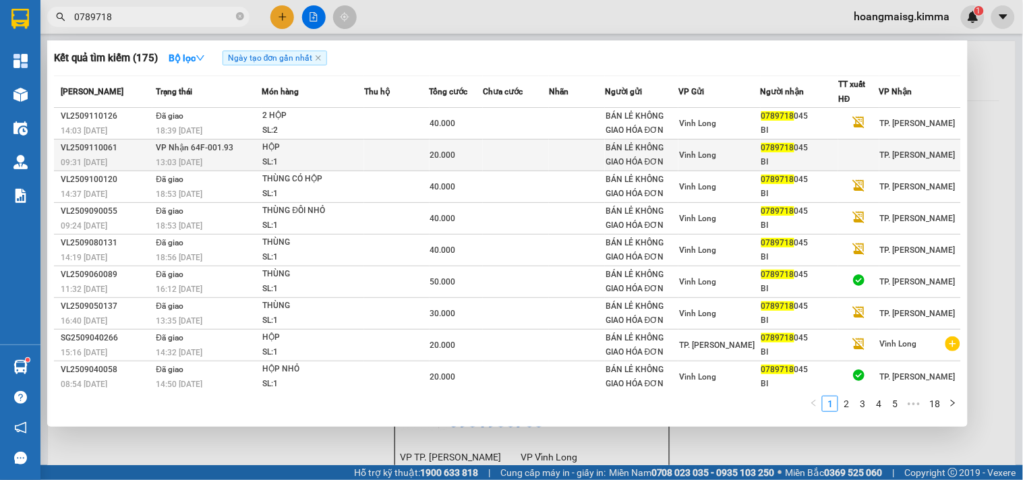
type input "0789718"
click at [419, 156] on td at bounding box center [396, 156] width 65 height 32
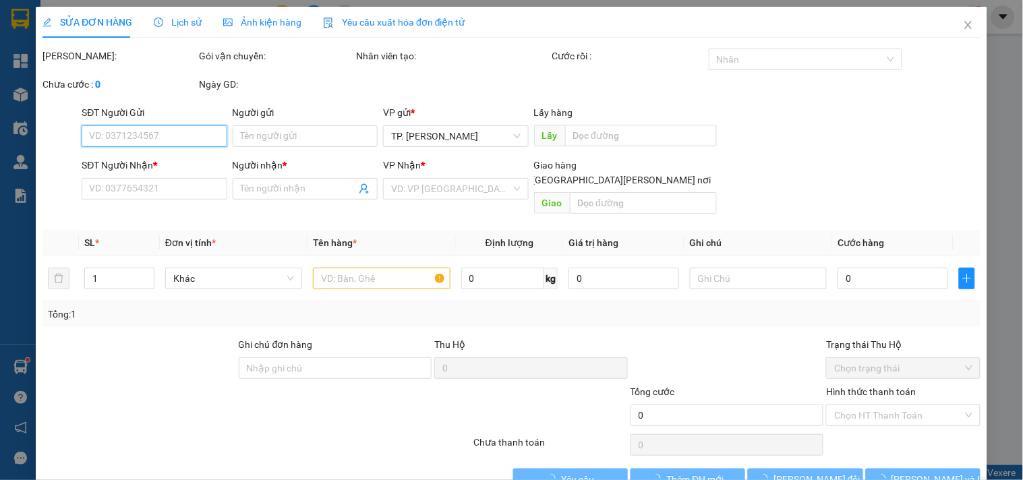
type input "BÁN LẺ KHÔNG GIAO HÓA ĐƠN"
type input "0789718045"
type input "BI"
type input "20.000"
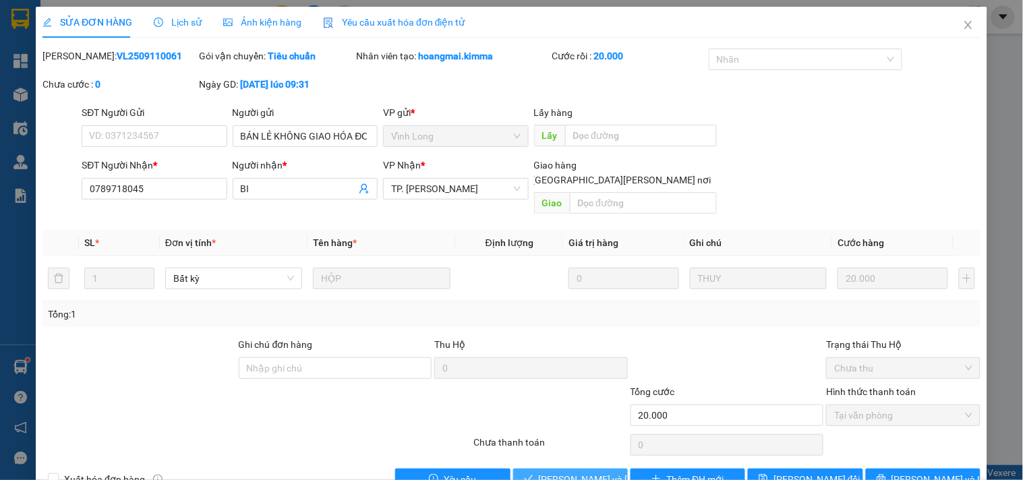
click at [544, 469] on button "[PERSON_NAME] và Giao hàng" at bounding box center [570, 480] width 115 height 22
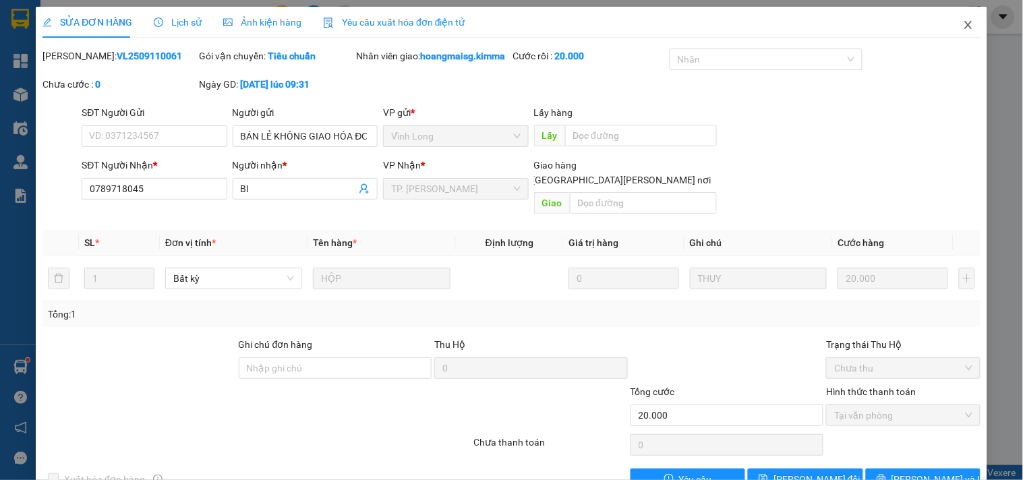
click at [963, 24] on icon "close" at bounding box center [968, 25] width 11 height 11
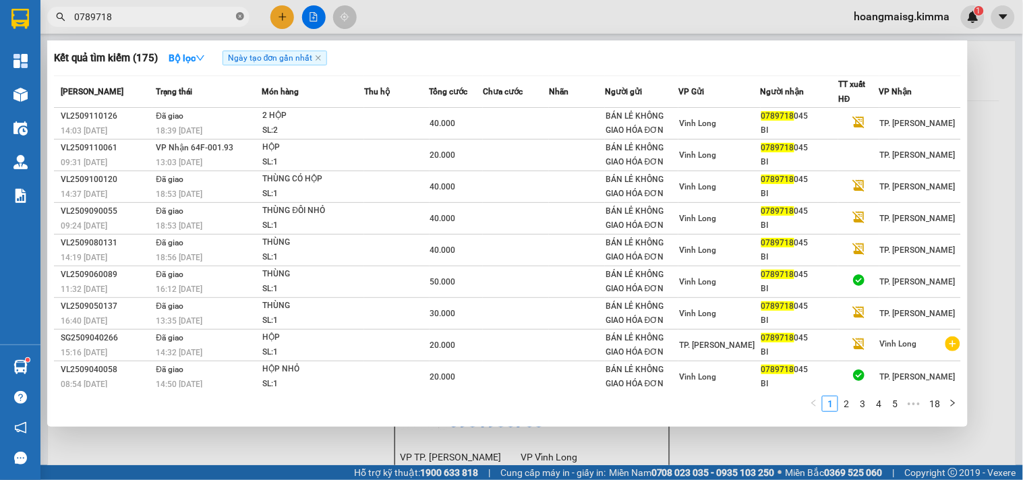
click at [241, 11] on span at bounding box center [240, 17] width 8 height 13
